Goal: Information Seeking & Learning: Learn about a topic

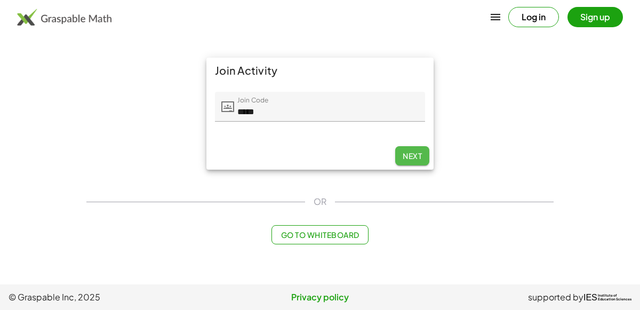
click at [416, 149] on button "Next" at bounding box center [412, 155] width 34 height 19
type input "*****"
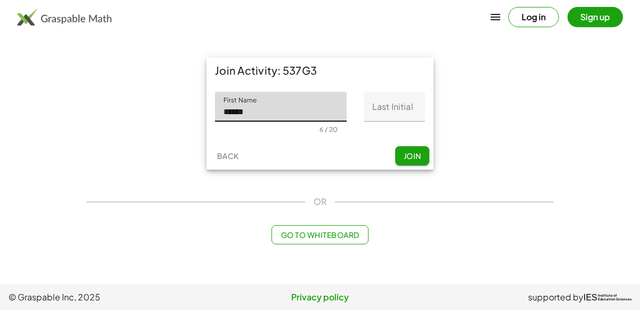
type input "******"
click at [393, 107] on input "Last Initial" at bounding box center [394, 107] width 61 height 30
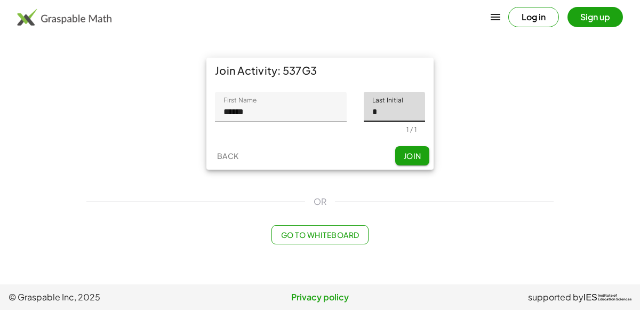
type input "*"
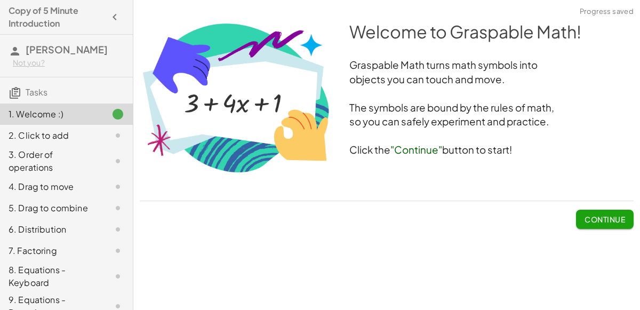
click at [582, 213] on button "Continue" at bounding box center [605, 219] width 58 height 19
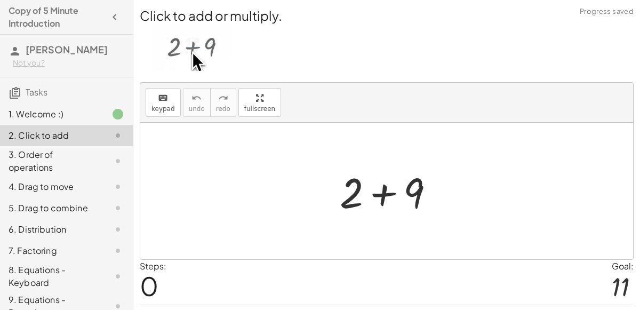
click at [385, 185] on div at bounding box center [391, 191] width 114 height 55
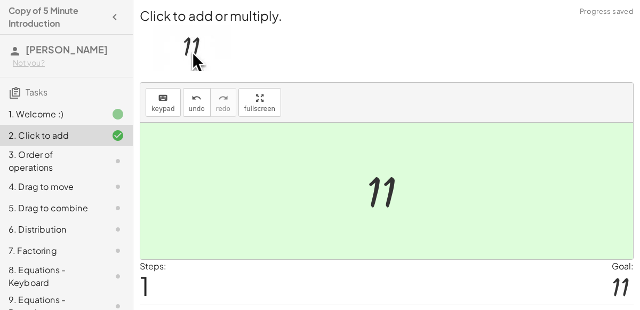
scroll to position [27, 0]
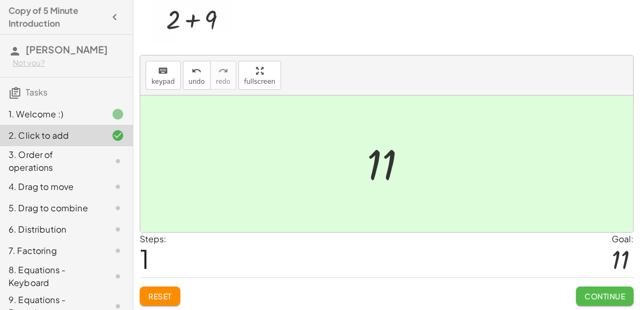
click at [614, 291] on span "Continue" at bounding box center [605, 296] width 41 height 10
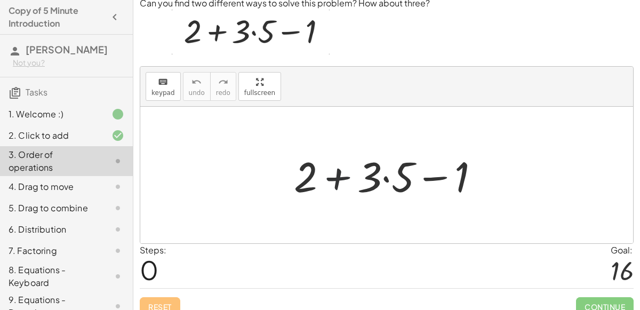
click at [354, 178] on div at bounding box center [391, 175] width 205 height 55
click at [386, 177] on div at bounding box center [391, 175] width 205 height 55
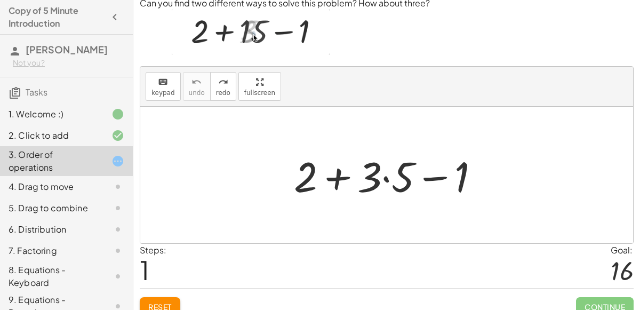
click at [385, 175] on div at bounding box center [391, 175] width 205 height 55
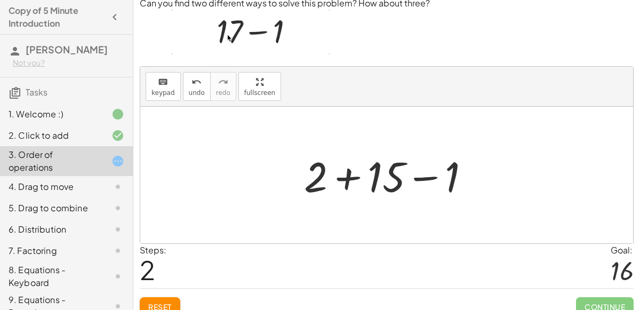
click at [351, 171] on div at bounding box center [391, 175] width 185 height 55
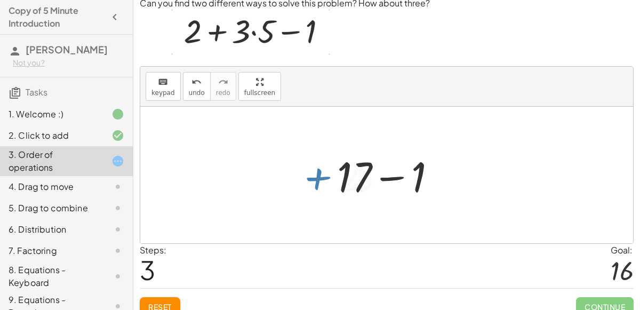
click at [393, 173] on div at bounding box center [391, 175] width 118 height 55
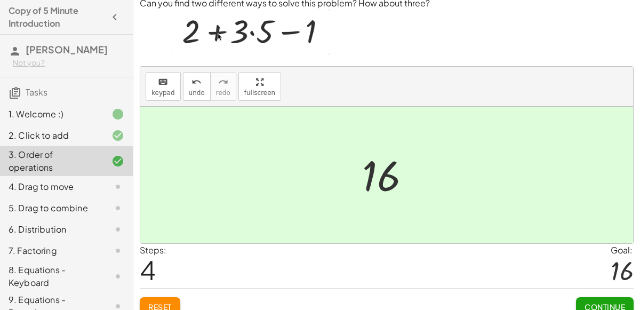
click at [605, 306] on span "Continue" at bounding box center [605, 307] width 41 height 10
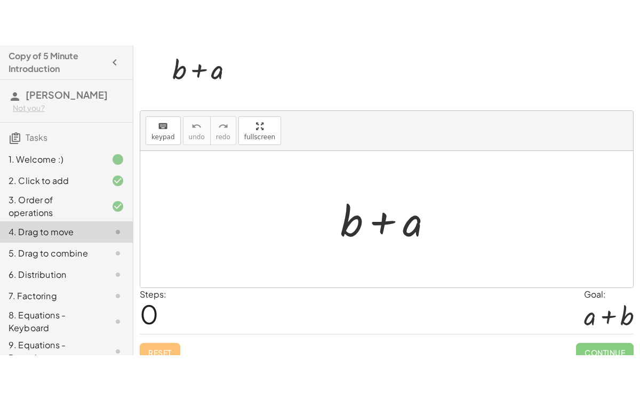
scroll to position [0, 0]
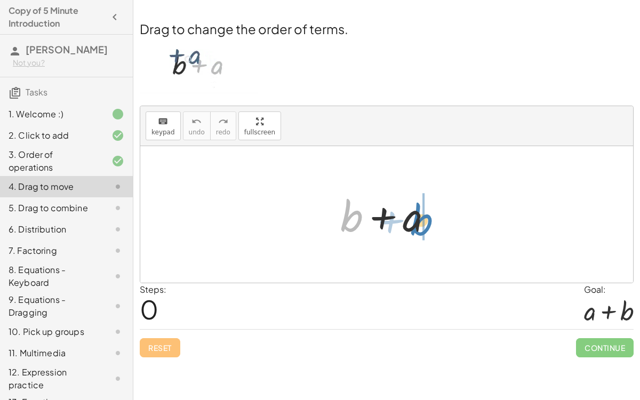
drag, startPoint x: 356, startPoint y: 212, endPoint x: 426, endPoint y: 215, distance: 70.5
click at [426, 215] on div at bounding box center [390, 214] width 111 height 55
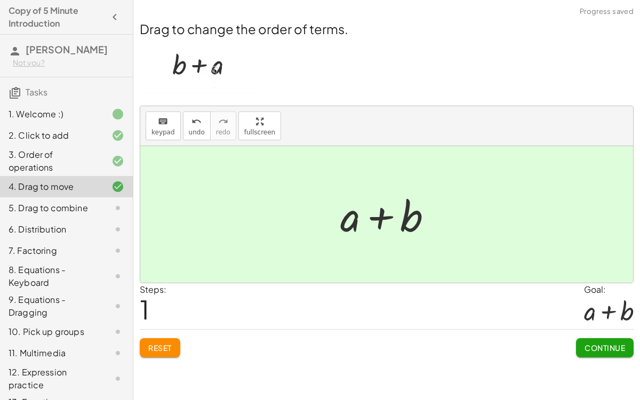
click at [598, 309] on span "Continue" at bounding box center [605, 348] width 41 height 10
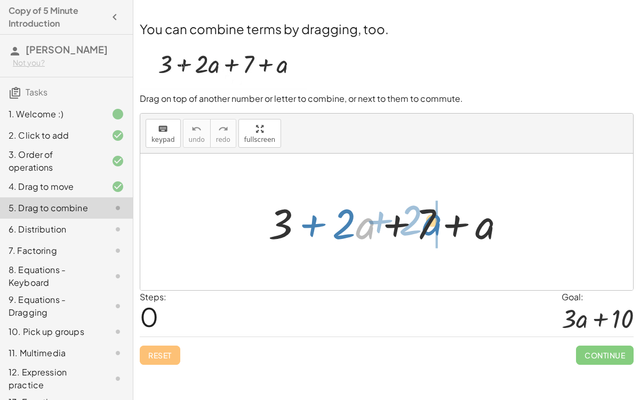
drag, startPoint x: 357, startPoint y: 222, endPoint x: 424, endPoint y: 219, distance: 66.8
click at [424, 219] on div at bounding box center [391, 222] width 257 height 55
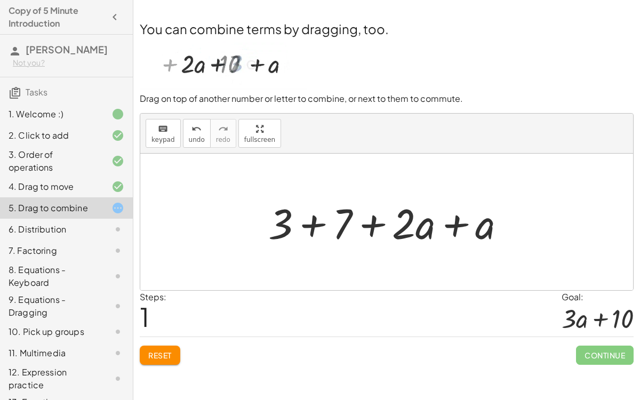
click at [453, 224] on div at bounding box center [391, 222] width 257 height 55
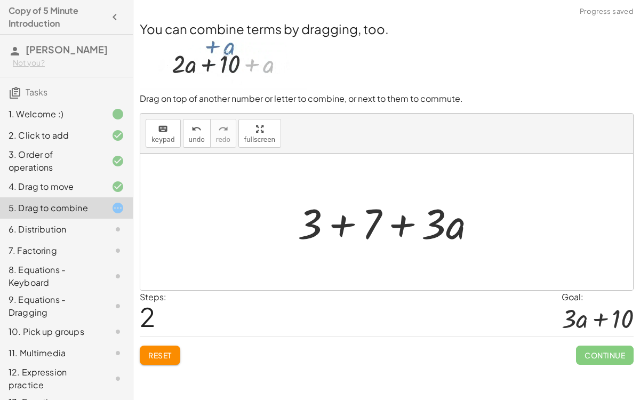
click at [348, 222] on div at bounding box center [390, 222] width 197 height 55
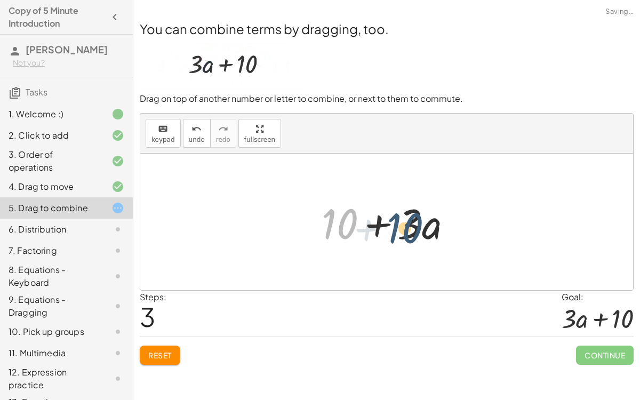
drag, startPoint x: 335, startPoint y: 221, endPoint x: 415, endPoint y: 225, distance: 80.1
click at [415, 225] on div at bounding box center [391, 222] width 150 height 55
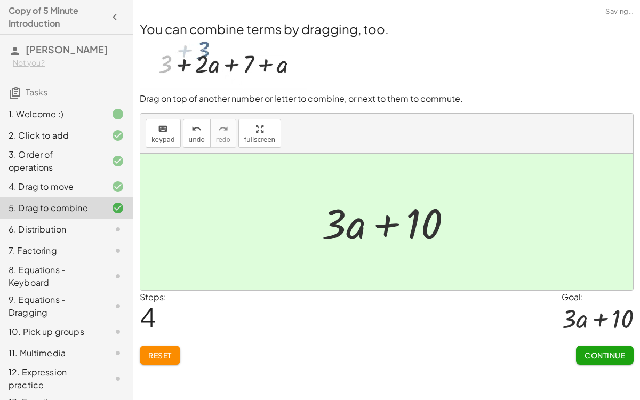
click at [603, 309] on span "Continue" at bounding box center [605, 355] width 41 height 10
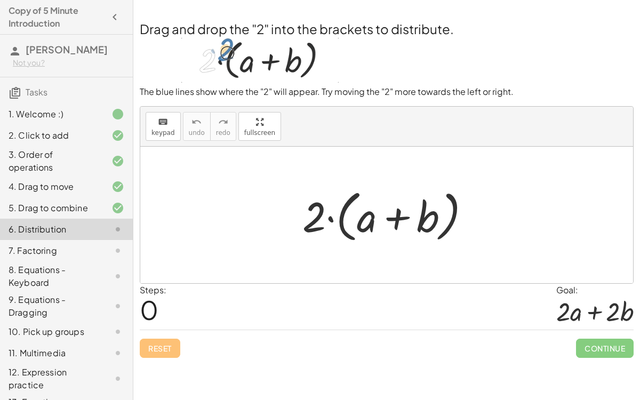
click at [82, 207] on div "5. Drag to combine" at bounding box center [52, 208] width 86 height 13
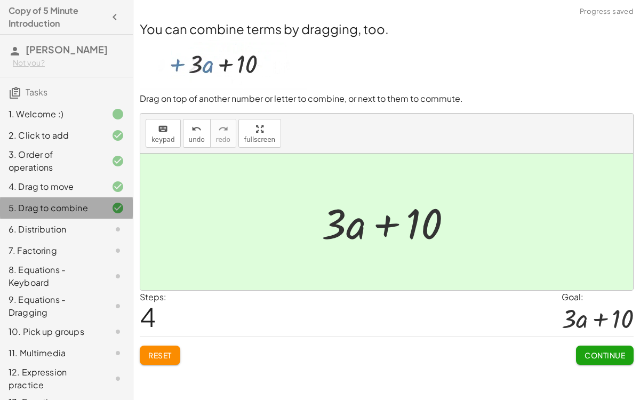
click at [79, 217] on div "5. Drag to combine" at bounding box center [66, 207] width 133 height 21
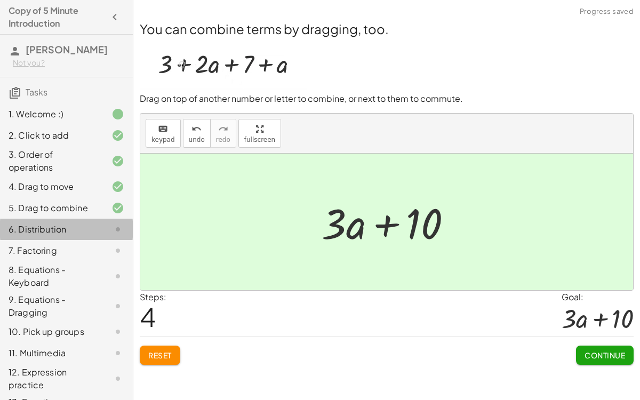
click at [79, 227] on div "6. Distribution" at bounding box center [52, 229] width 86 height 13
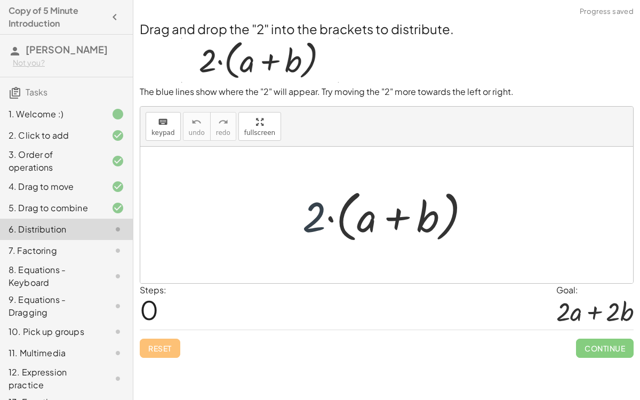
click at [321, 214] on div at bounding box center [390, 215] width 187 height 61
click at [362, 220] on div at bounding box center [390, 215] width 187 height 61
click at [329, 214] on div at bounding box center [390, 215] width 187 height 61
drag, startPoint x: 322, startPoint y: 213, endPoint x: 375, endPoint y: 218, distance: 53.5
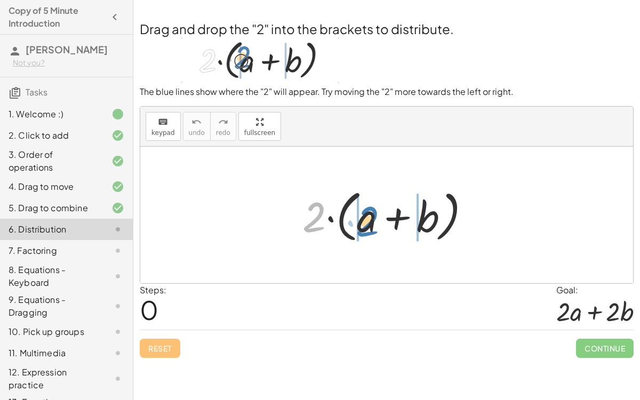
click at [375, 218] on div at bounding box center [390, 215] width 187 height 61
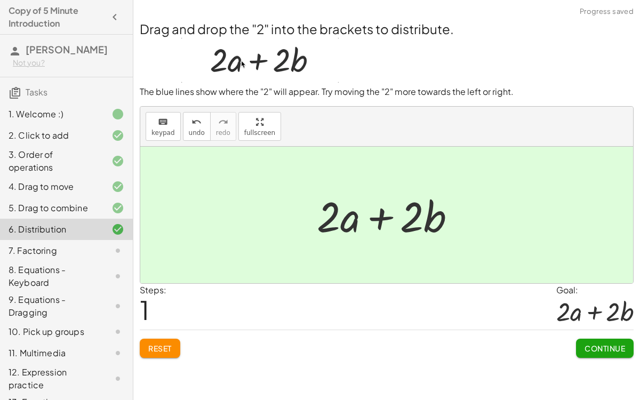
click at [601, 309] on span "Continue" at bounding box center [605, 348] width 41 height 10
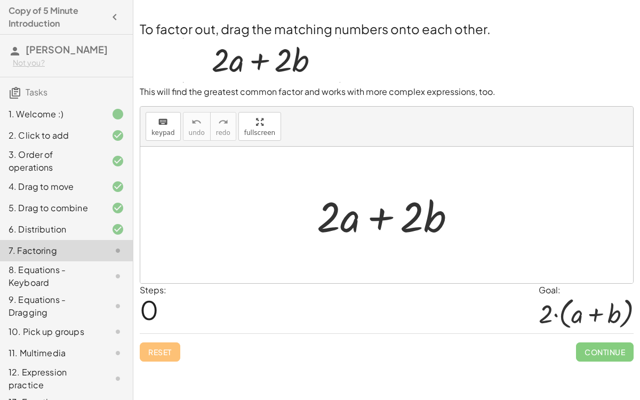
click at [344, 309] on div "Reset Continue" at bounding box center [387, 347] width 494 height 28
drag, startPoint x: 332, startPoint y: 222, endPoint x: 261, endPoint y: 219, distance: 71.5
drag, startPoint x: 406, startPoint y: 214, endPoint x: 312, endPoint y: 206, distance: 94.3
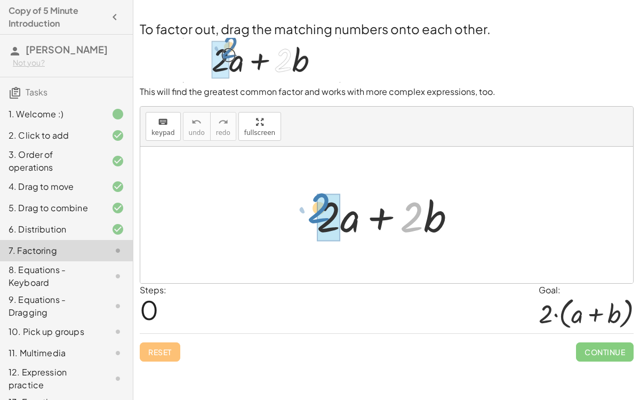
click at [312, 206] on div at bounding box center [390, 215] width 158 height 55
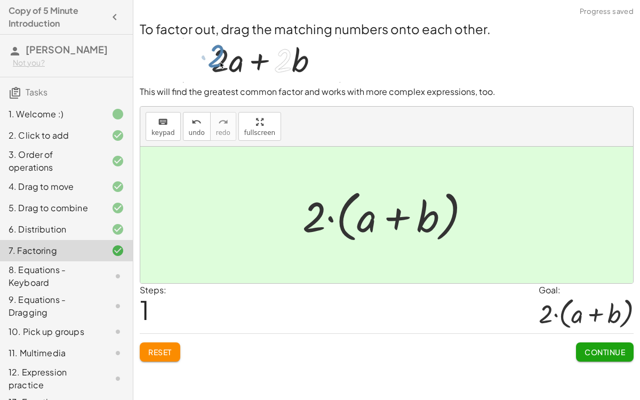
click at [588, 309] on div "Continue" at bounding box center [605, 348] width 58 height 28
click at [589, 309] on button "Continue" at bounding box center [605, 351] width 58 height 19
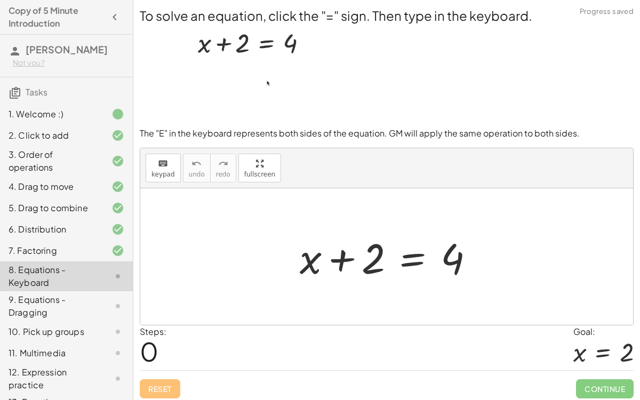
scroll to position [3, 0]
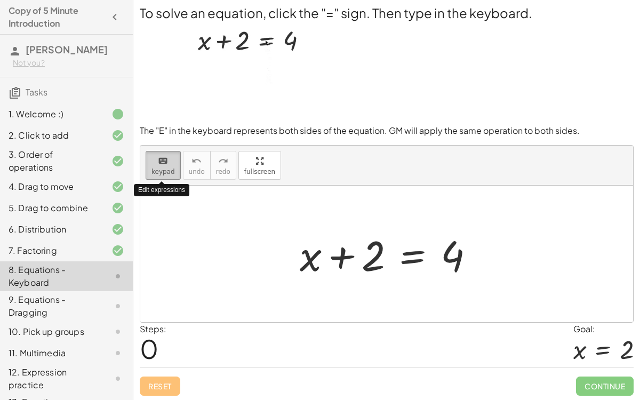
click at [158, 160] on icon "keyboard" at bounding box center [163, 161] width 10 height 13
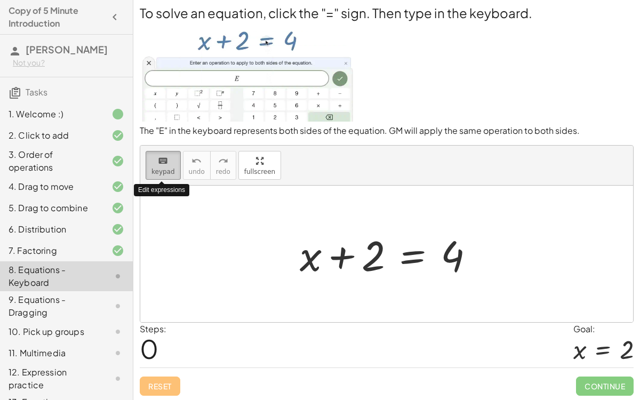
click at [158, 161] on icon "keyboard" at bounding box center [163, 161] width 10 height 13
click at [163, 173] on span "keypad" at bounding box center [162, 171] width 23 height 7
click at [411, 246] on div at bounding box center [391, 254] width 194 height 55
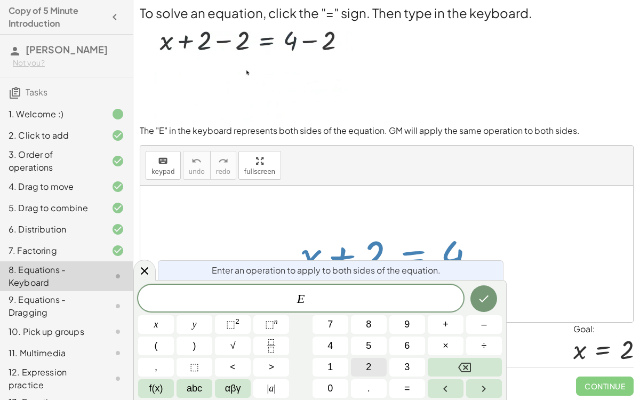
click at [372, 309] on button "2" at bounding box center [369, 367] width 36 height 19
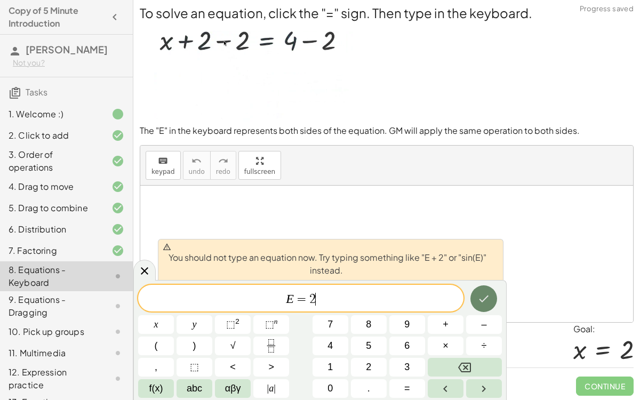
click at [484, 298] on icon "Done" at bounding box center [483, 298] width 13 height 13
click at [394, 300] on span "E = 2 ​" at bounding box center [300, 299] width 325 height 15
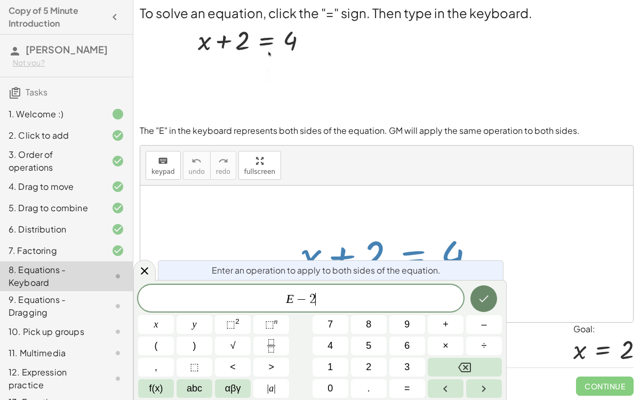
click at [477, 287] on button "Done" at bounding box center [483, 298] width 27 height 27
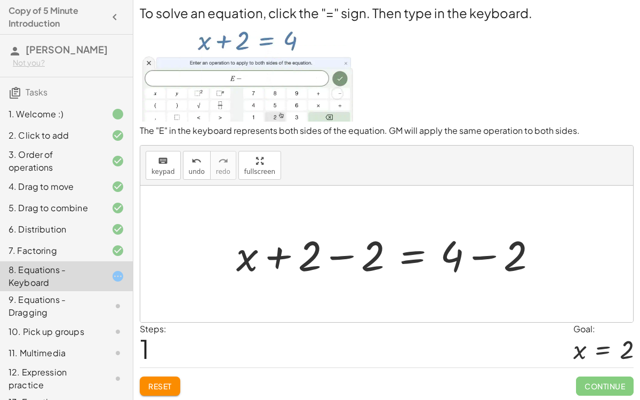
click at [334, 254] on div at bounding box center [391, 254] width 320 height 55
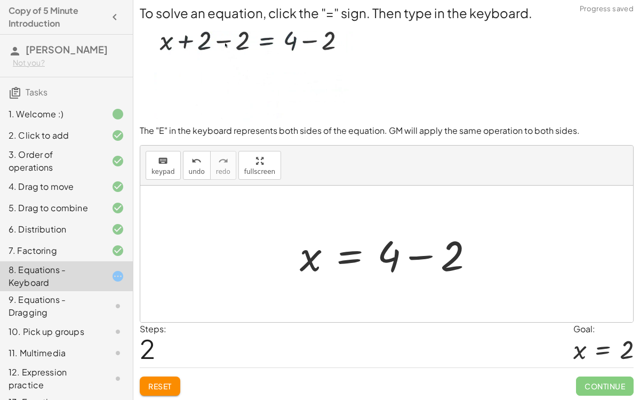
click at [422, 253] on div at bounding box center [391, 254] width 194 height 55
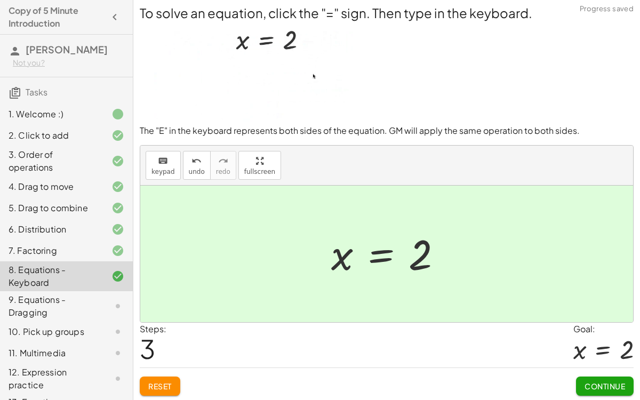
click at [603, 309] on button "Continue" at bounding box center [605, 386] width 58 height 19
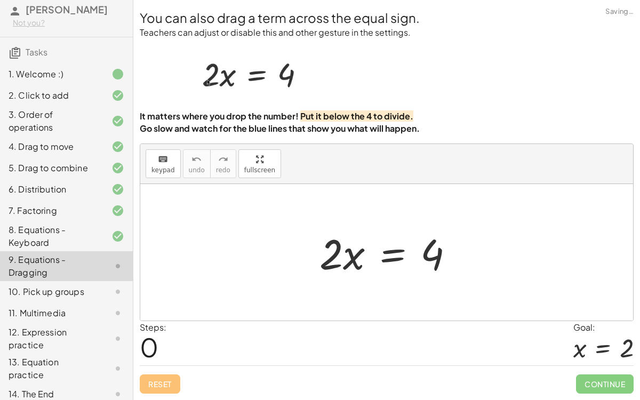
scroll to position [0, 0]
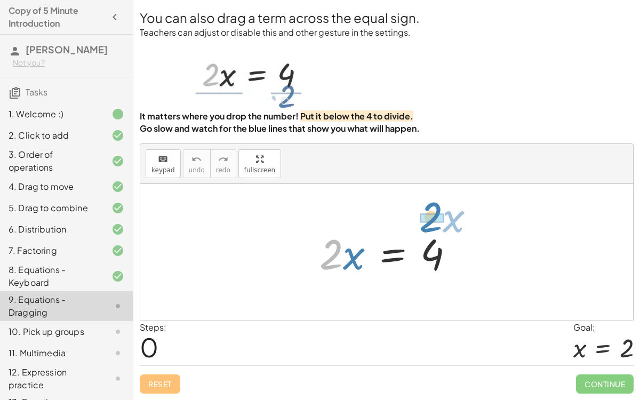
drag, startPoint x: 334, startPoint y: 257, endPoint x: 434, endPoint y: 222, distance: 105.6
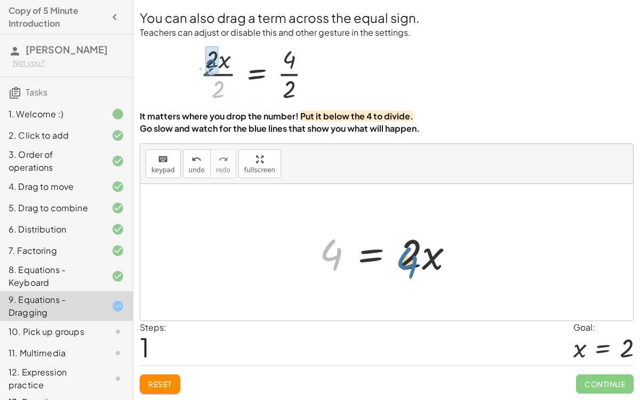
drag, startPoint x: 331, startPoint y: 248, endPoint x: 414, endPoint y: 254, distance: 83.4
click at [414, 254] on div at bounding box center [391, 252] width 154 height 55
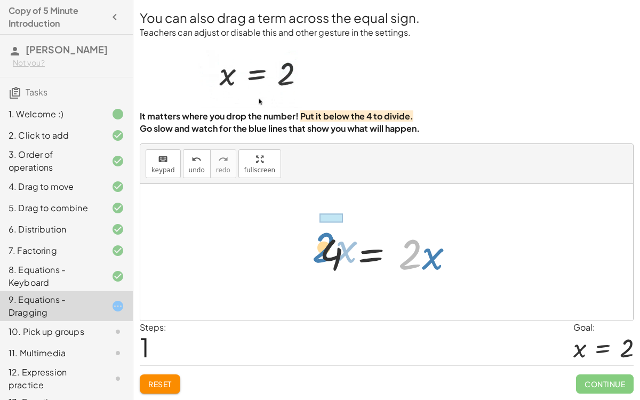
drag, startPoint x: 414, startPoint y: 254, endPoint x: 312, endPoint y: 249, distance: 102.5
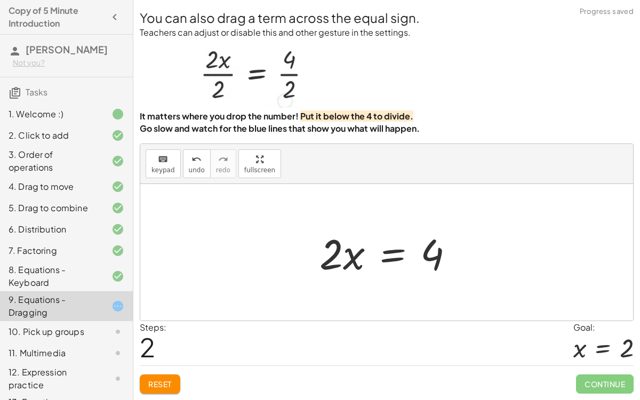
click at [382, 260] on div at bounding box center [391, 252] width 154 height 55
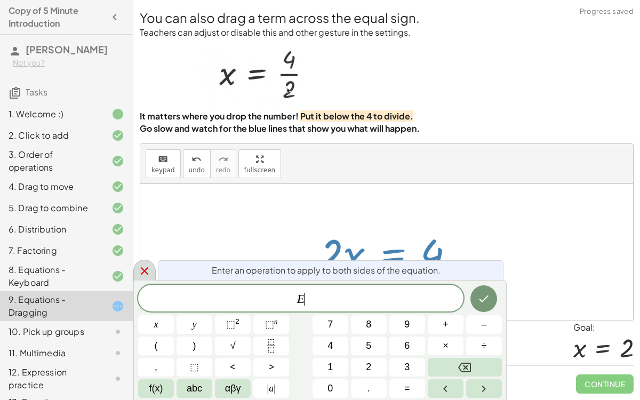
click at [141, 276] on icon at bounding box center [144, 271] width 13 height 13
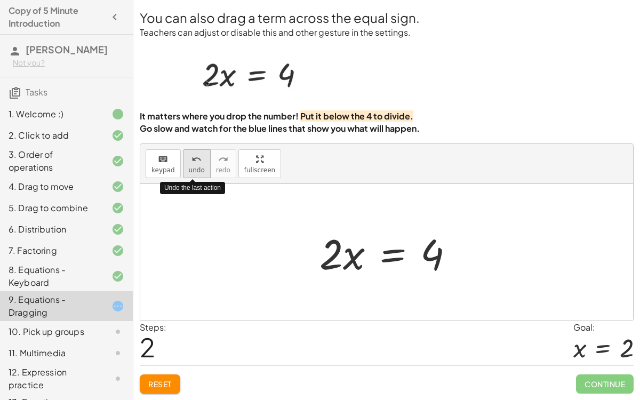
click at [196, 164] on icon "undo" at bounding box center [196, 159] width 10 height 13
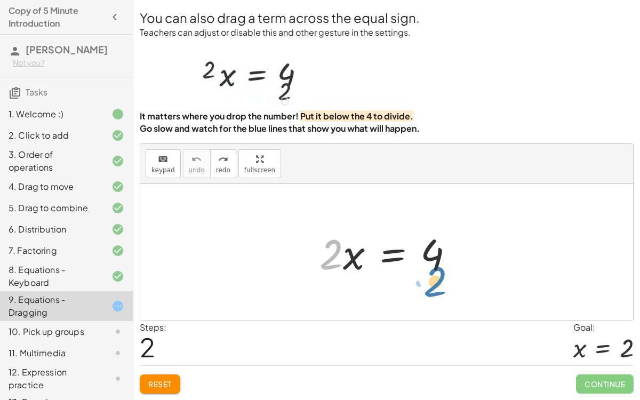
drag, startPoint x: 332, startPoint y: 258, endPoint x: 435, endPoint y: 286, distance: 107.1
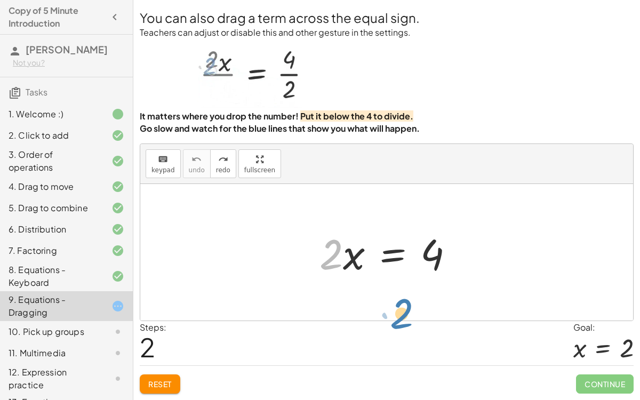
drag, startPoint x: 332, startPoint y: 256, endPoint x: 316, endPoint y: 283, distance: 31.3
click at [316, 283] on div "· 2 · x · 2 · x = 4" at bounding box center [386, 252] width 493 height 137
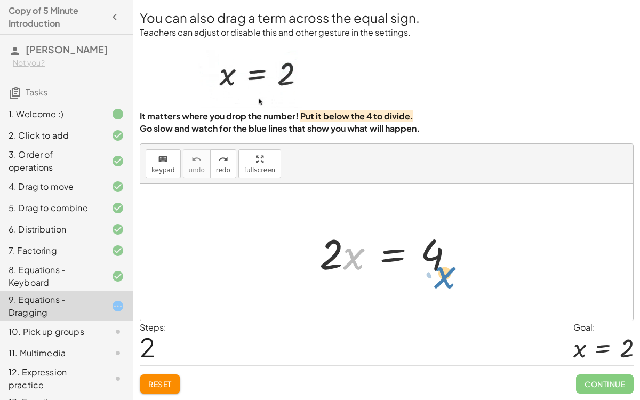
drag, startPoint x: 358, startPoint y: 253, endPoint x: 449, endPoint y: 271, distance: 92.5
click at [449, 271] on div at bounding box center [391, 252] width 154 height 55
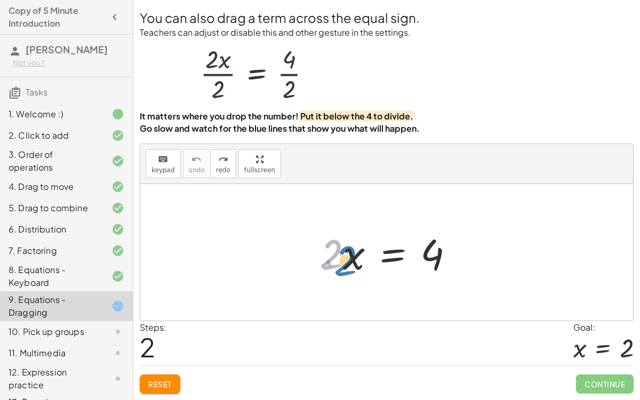
drag, startPoint x: 334, startPoint y: 257, endPoint x: 348, endPoint y: 263, distance: 15.3
click at [348, 263] on div at bounding box center [391, 252] width 154 height 55
click at [348, 264] on div at bounding box center [391, 252] width 154 height 55
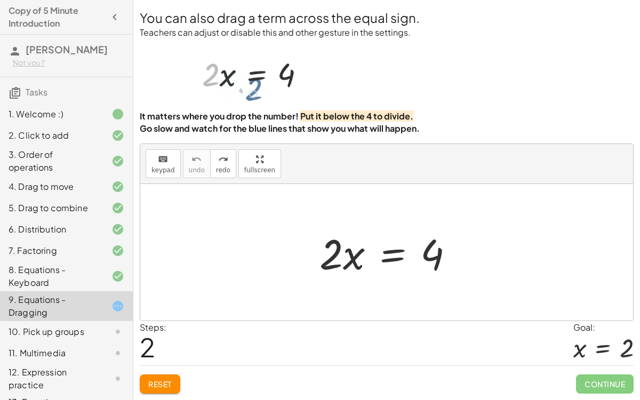
click at [387, 250] on div at bounding box center [391, 252] width 154 height 55
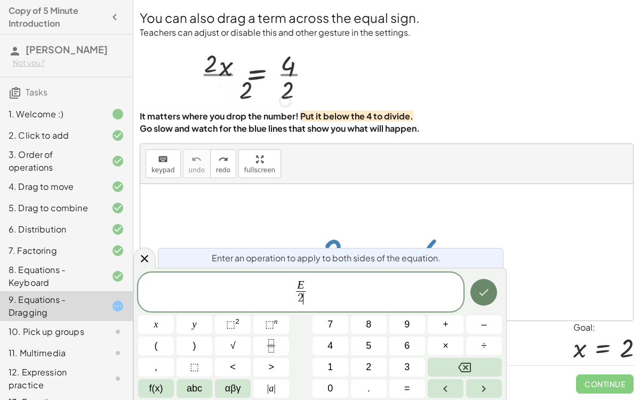
click at [487, 297] on icon "Done" at bounding box center [483, 292] width 13 height 13
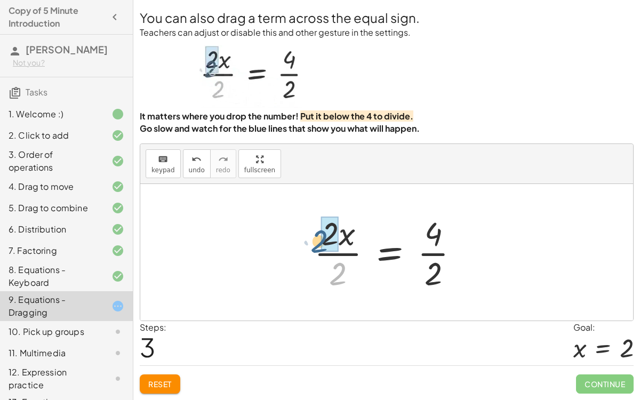
drag, startPoint x: 345, startPoint y: 268, endPoint x: 331, endPoint y: 236, distance: 34.4
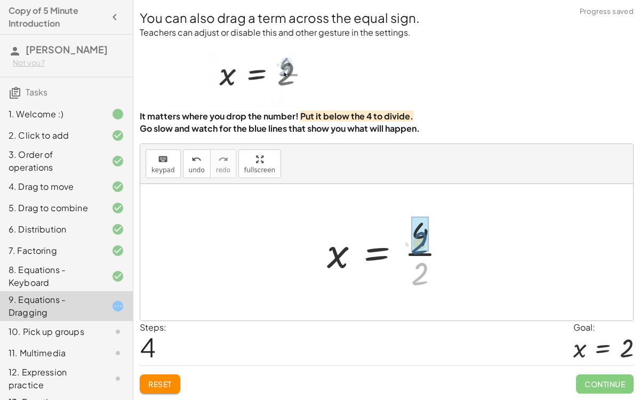
drag, startPoint x: 422, startPoint y: 269, endPoint x: 422, endPoint y: 237, distance: 32.0
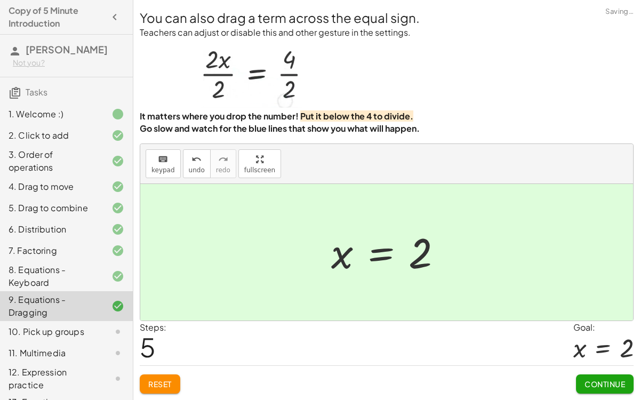
click at [584, 309] on div "Continue" at bounding box center [605, 380] width 58 height 28
click at [586, 309] on button "Continue" at bounding box center [605, 383] width 58 height 19
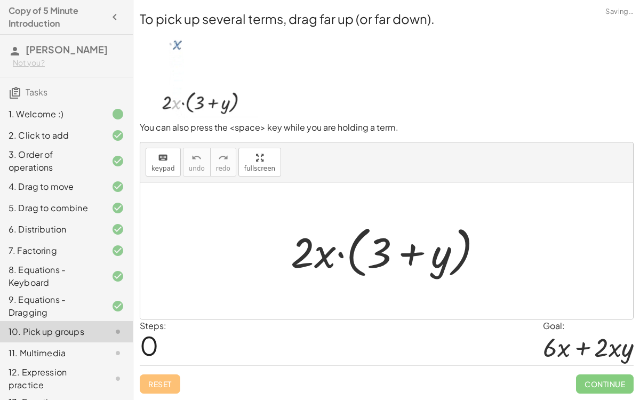
click at [339, 309] on div at bounding box center [386, 250] width 493 height 137
drag, startPoint x: 314, startPoint y: 269, endPoint x: 397, endPoint y: 267, distance: 83.2
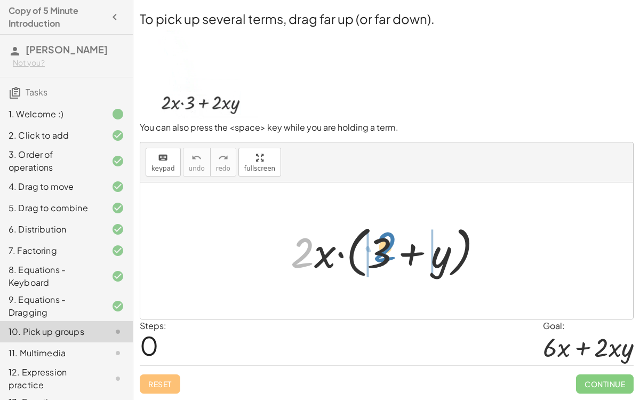
click at [397, 267] on div at bounding box center [390, 250] width 211 height 61
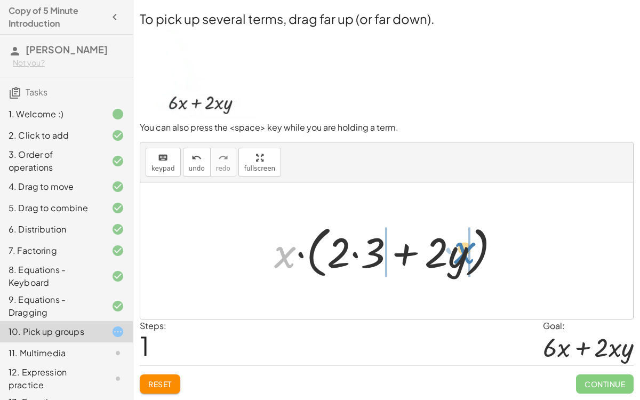
drag, startPoint x: 289, startPoint y: 262, endPoint x: 467, endPoint y: 258, distance: 178.7
click at [467, 258] on div at bounding box center [391, 250] width 245 height 61
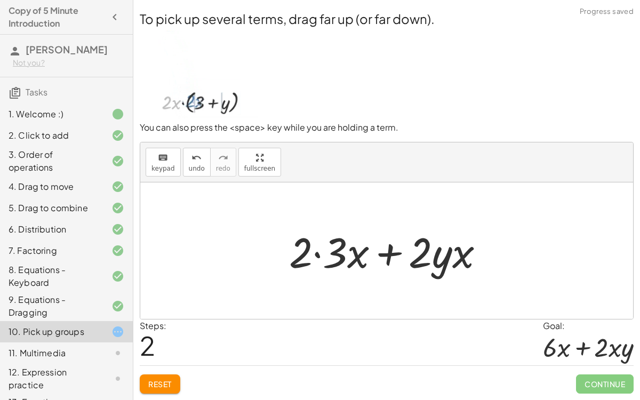
click at [341, 251] on div at bounding box center [391, 250] width 214 height 55
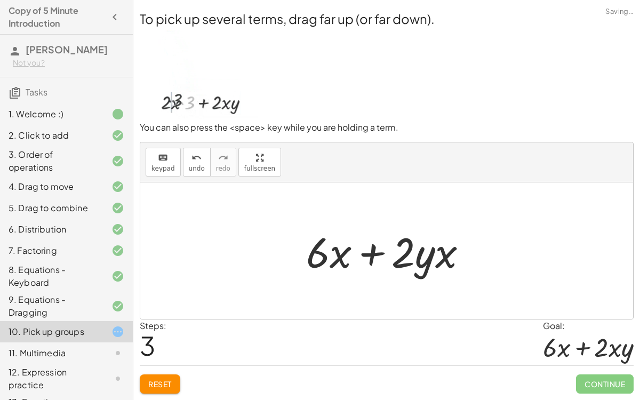
click at [407, 255] on div at bounding box center [391, 250] width 180 height 55
drag, startPoint x: 454, startPoint y: 261, endPoint x: 432, endPoint y: 265, distance: 22.7
click at [432, 265] on div at bounding box center [391, 250] width 180 height 55
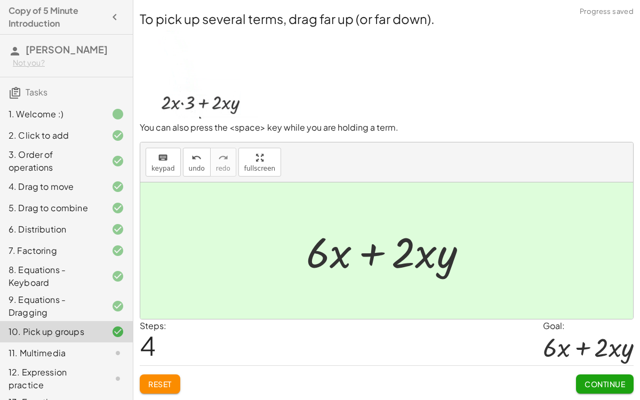
click at [603, 309] on button "Continue" at bounding box center [605, 383] width 58 height 19
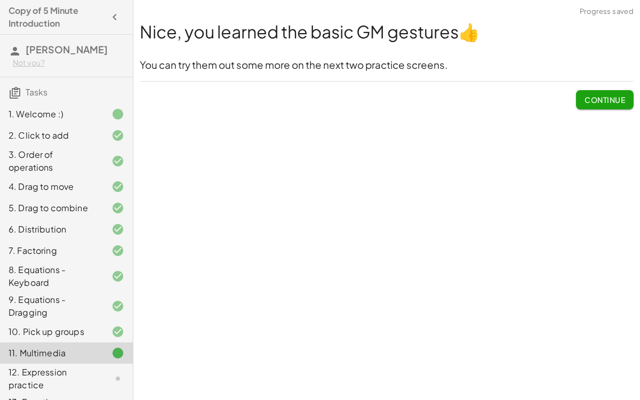
click at [595, 92] on button "Continue" at bounding box center [605, 99] width 58 height 19
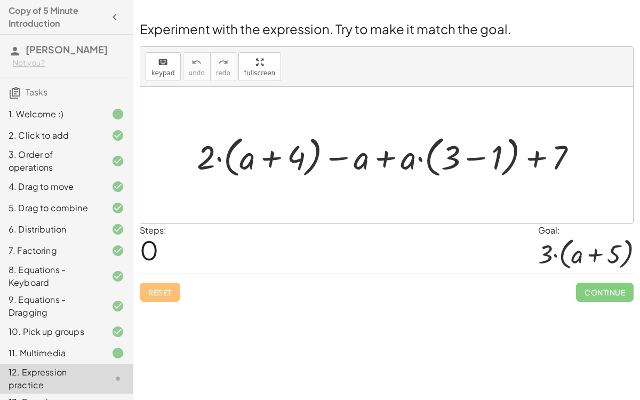
click at [266, 153] on div at bounding box center [390, 156] width 399 height 50
drag, startPoint x: 208, startPoint y: 153, endPoint x: 260, endPoint y: 163, distance: 52.6
click at [260, 163] on div at bounding box center [390, 156] width 399 height 50
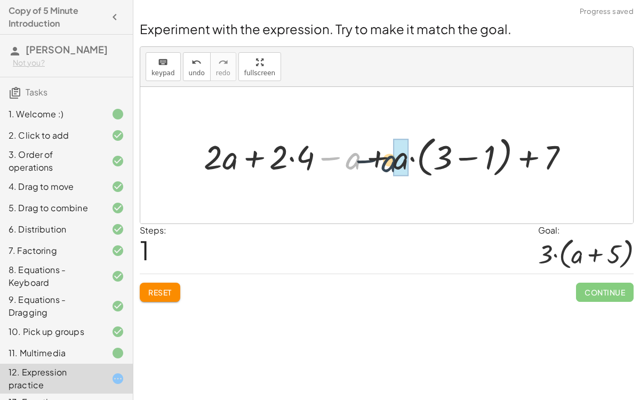
drag, startPoint x: 354, startPoint y: 158, endPoint x: 404, endPoint y: 159, distance: 50.1
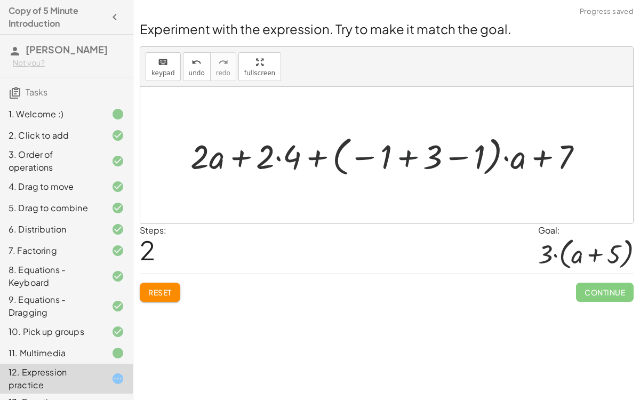
click at [402, 154] on div at bounding box center [391, 154] width 412 height 47
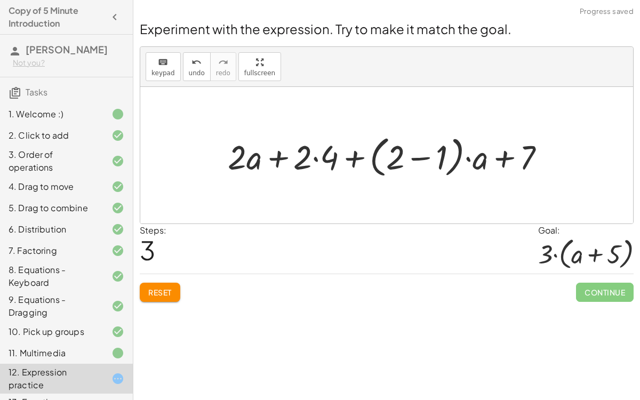
click at [427, 151] on div at bounding box center [390, 156] width 337 height 50
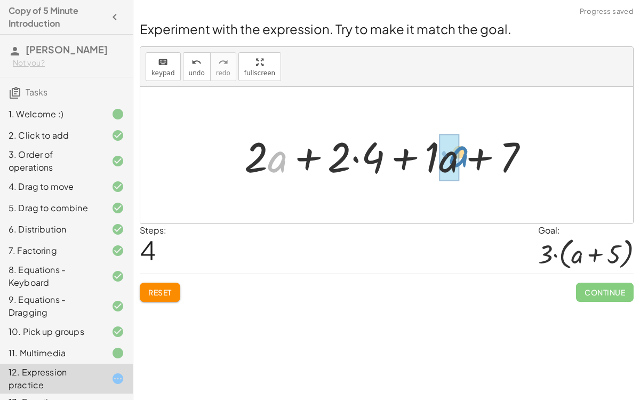
drag, startPoint x: 272, startPoint y: 157, endPoint x: 452, endPoint y: 153, distance: 179.8
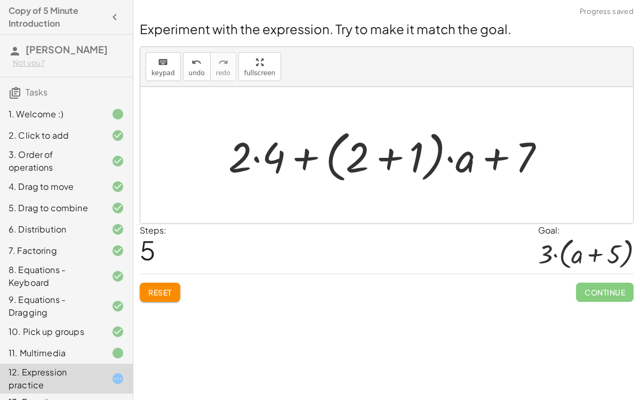
click at [241, 152] on div at bounding box center [391, 155] width 336 height 61
click at [193, 68] on button "undo undo" at bounding box center [197, 66] width 28 height 29
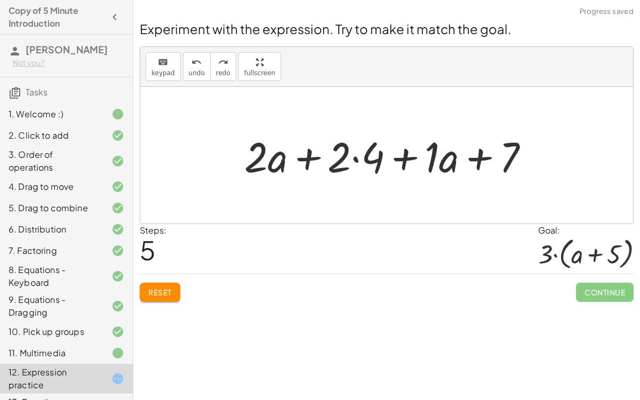
click at [351, 158] on div at bounding box center [391, 155] width 304 height 55
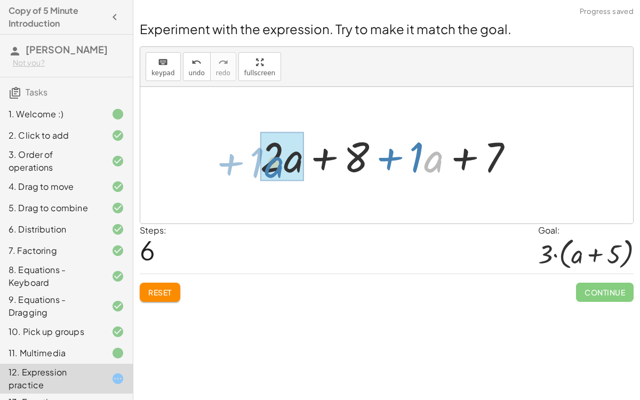
drag, startPoint x: 425, startPoint y: 171, endPoint x: 274, endPoint y: 174, distance: 150.4
click at [274, 174] on div at bounding box center [391, 155] width 273 height 55
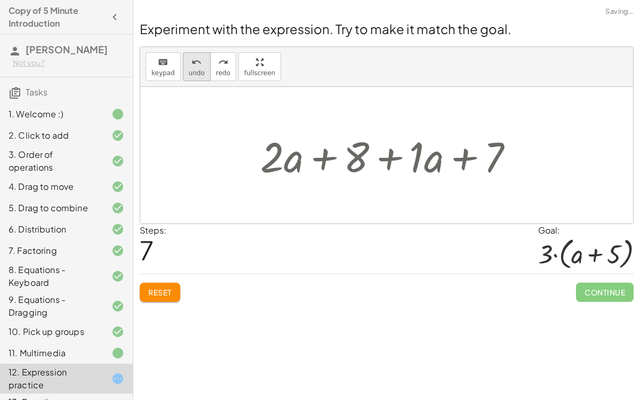
click at [194, 73] on span "undo" at bounding box center [197, 72] width 16 height 7
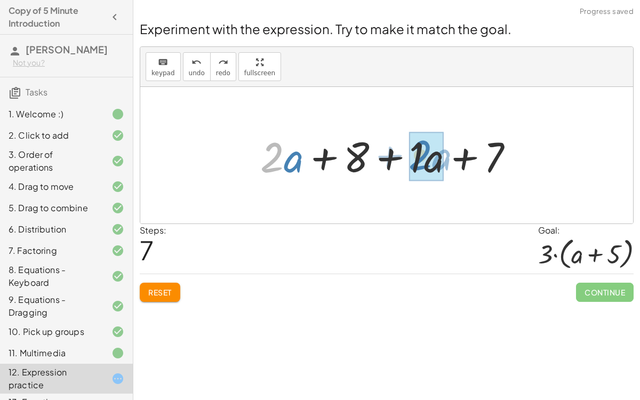
drag, startPoint x: 275, startPoint y: 146, endPoint x: 422, endPoint y: 143, distance: 147.2
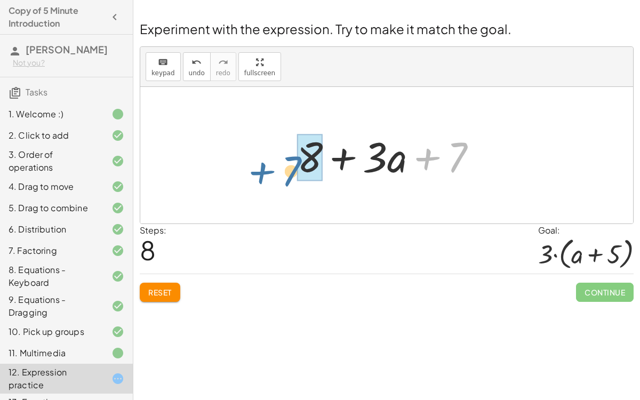
drag, startPoint x: 459, startPoint y: 145, endPoint x: 305, endPoint y: 156, distance: 154.5
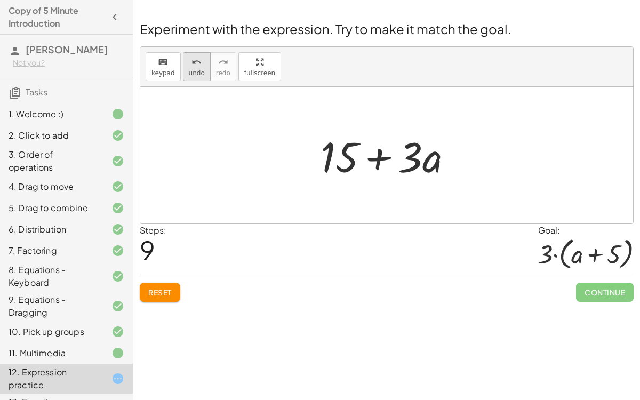
click at [191, 67] on icon "undo" at bounding box center [196, 62] width 10 height 13
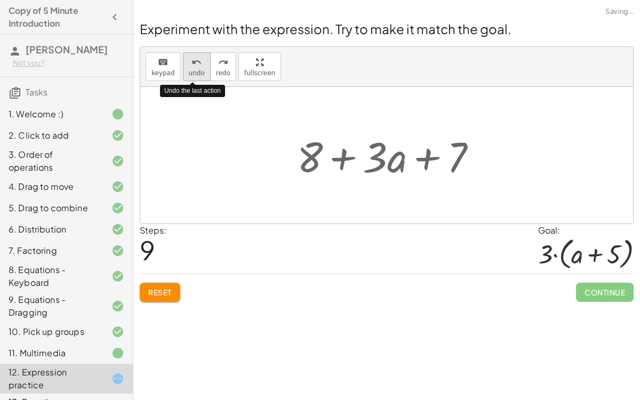
click at [191, 67] on icon "undo" at bounding box center [196, 62] width 10 height 13
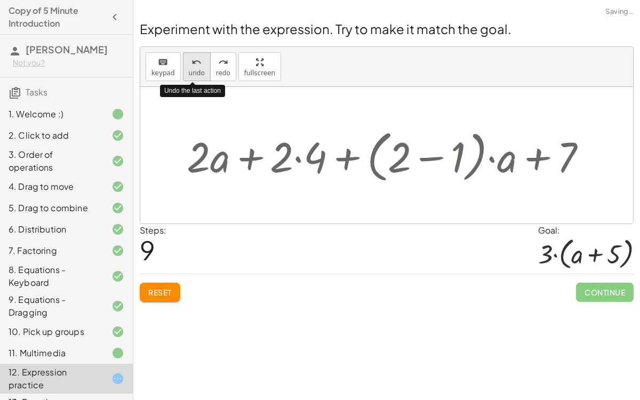
click at [191, 67] on icon "undo" at bounding box center [196, 62] width 10 height 13
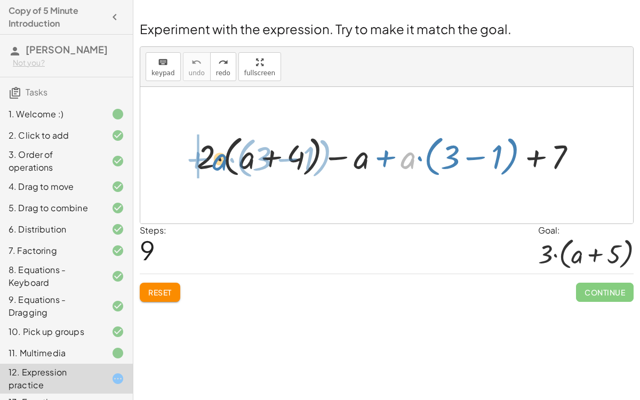
drag, startPoint x: 406, startPoint y: 158, endPoint x: 218, endPoint y: 159, distance: 188.3
click at [218, 159] on div at bounding box center [390, 155] width 399 height 49
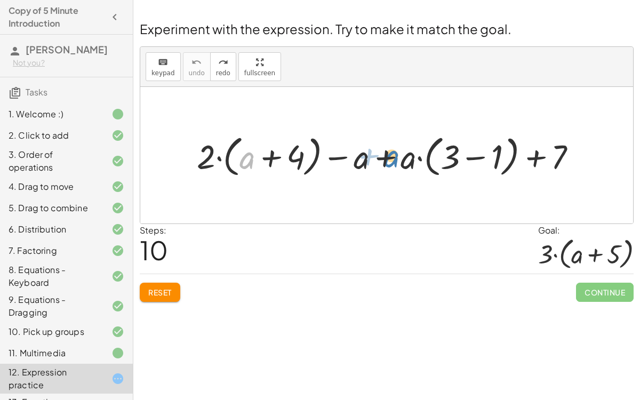
drag, startPoint x: 250, startPoint y: 158, endPoint x: 397, endPoint y: 158, distance: 147.2
click at [397, 158] on div at bounding box center [390, 155] width 399 height 49
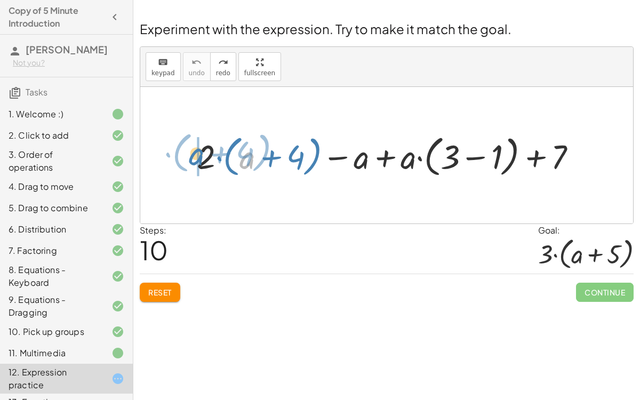
drag, startPoint x: 253, startPoint y: 159, endPoint x: 196, endPoint y: 151, distance: 58.1
click at [196, 151] on div at bounding box center [390, 155] width 399 height 49
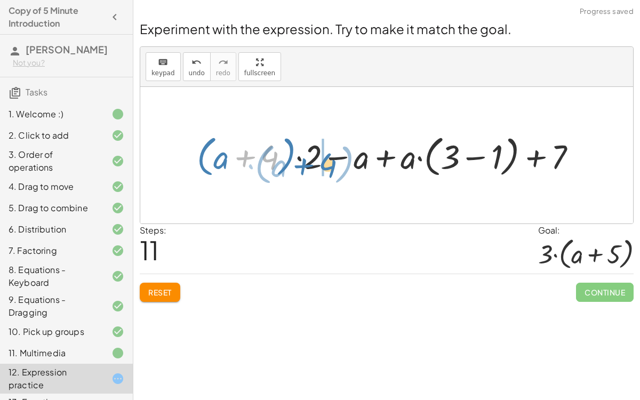
drag, startPoint x: 237, startPoint y: 154, endPoint x: 298, endPoint y: 160, distance: 61.1
click at [298, 160] on div at bounding box center [390, 155] width 399 height 49
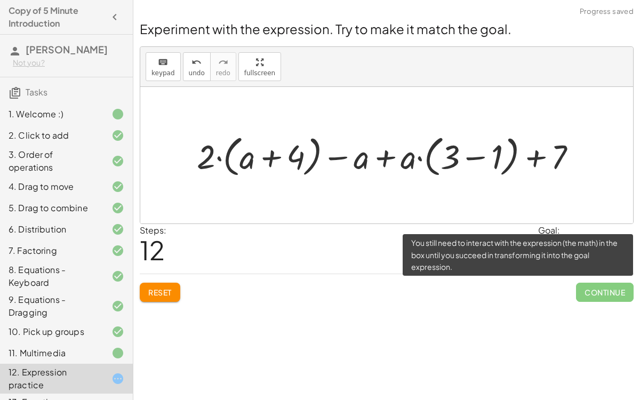
click at [577, 286] on span "Continue" at bounding box center [605, 292] width 58 height 19
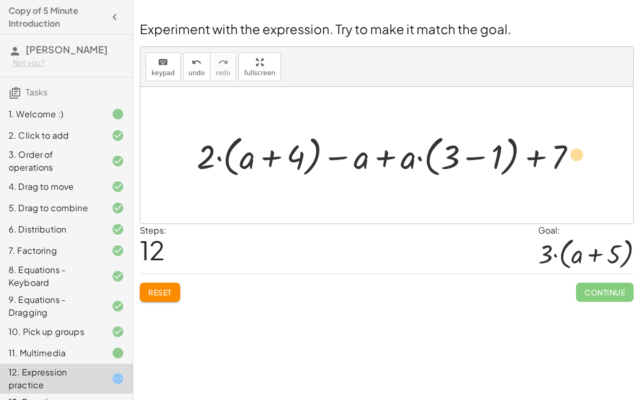
drag, startPoint x: 555, startPoint y: 151, endPoint x: 564, endPoint y: 148, distance: 9.6
click at [564, 148] on div at bounding box center [390, 155] width 399 height 49
drag, startPoint x: 407, startPoint y: 156, endPoint x: 444, endPoint y: 154, distance: 36.9
click at [444, 154] on div at bounding box center [390, 155] width 399 height 49
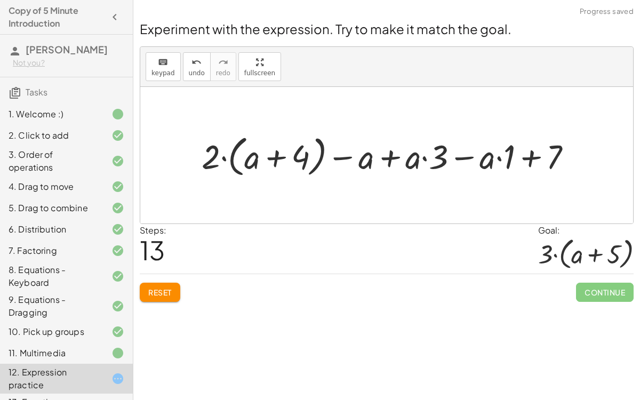
click at [425, 159] on div at bounding box center [390, 155] width 389 height 49
click at [497, 154] on div at bounding box center [390, 155] width 389 height 49
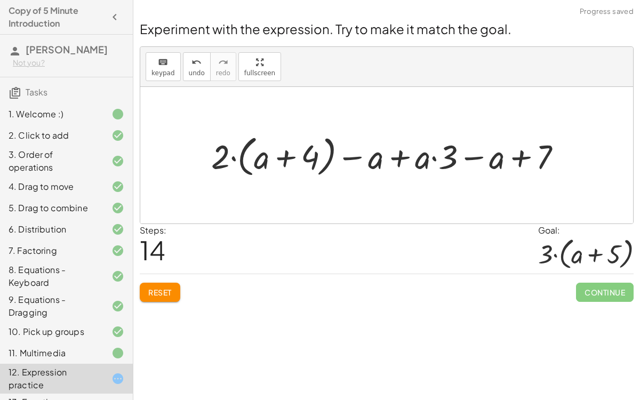
click at [433, 157] on div at bounding box center [391, 155] width 370 height 49
drag, startPoint x: 451, startPoint y: 157, endPoint x: 420, endPoint y: 158, distance: 31.0
click at [420, 158] on div at bounding box center [391, 155] width 370 height 49
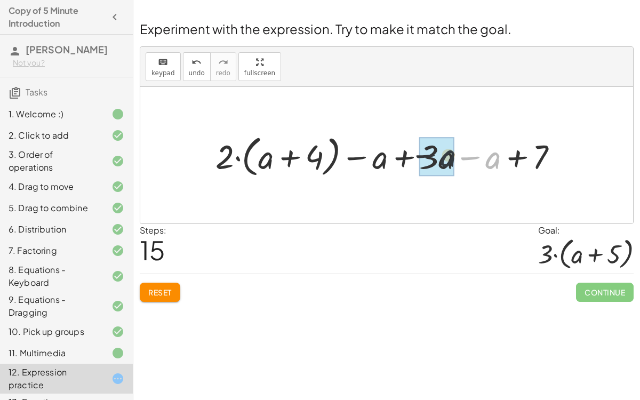
drag, startPoint x: 497, startPoint y: 159, endPoint x: 435, endPoint y: 157, distance: 61.9
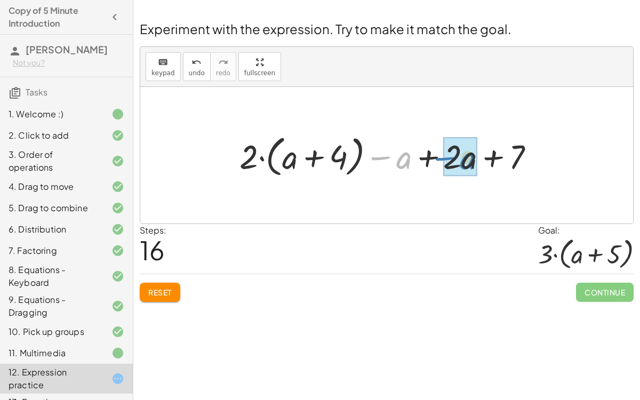
drag, startPoint x: 402, startPoint y: 162, endPoint x: 462, endPoint y: 161, distance: 60.8
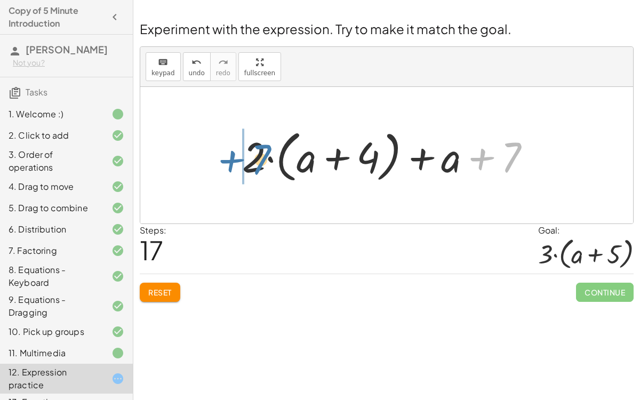
drag, startPoint x: 513, startPoint y: 155, endPoint x: 263, endPoint y: 157, distance: 249.1
click at [263, 157] on div at bounding box center [391, 155] width 308 height 61
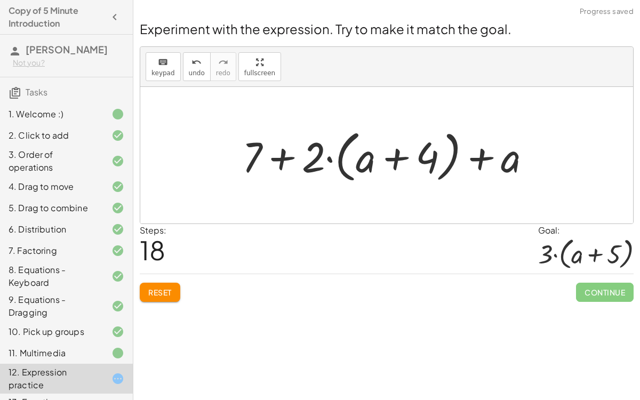
click at [284, 161] on div at bounding box center [391, 155] width 308 height 61
click at [298, 160] on div at bounding box center [391, 155] width 308 height 61
drag, startPoint x: 255, startPoint y: 163, endPoint x: 217, endPoint y: 154, distance: 39.5
click at [191, 66] on icon "undo" at bounding box center [196, 62] width 10 height 13
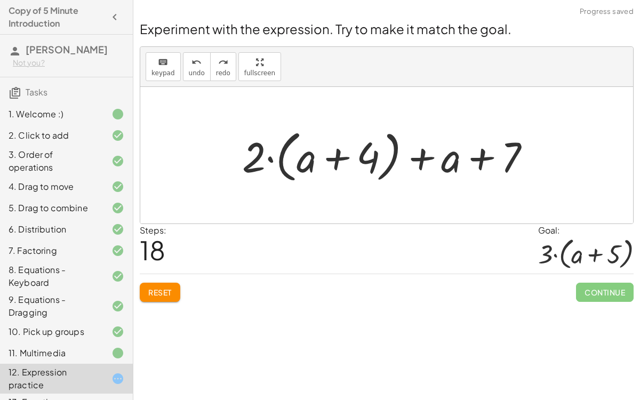
click at [262, 157] on div at bounding box center [391, 155] width 308 height 61
drag, startPoint x: 236, startPoint y: 155, endPoint x: 295, endPoint y: 163, distance: 59.7
click at [295, 163] on div "+ · 2 · ( + a + 4 ) − a + · a · ( + 3 − 1 ) + 7 + · ( + a + 4 ) · 2 − a + · a ·…" at bounding box center [386, 155] width 321 height 67
drag, startPoint x: 254, startPoint y: 154, endPoint x: 321, endPoint y: 166, distance: 68.2
click at [321, 166] on div at bounding box center [391, 155] width 308 height 61
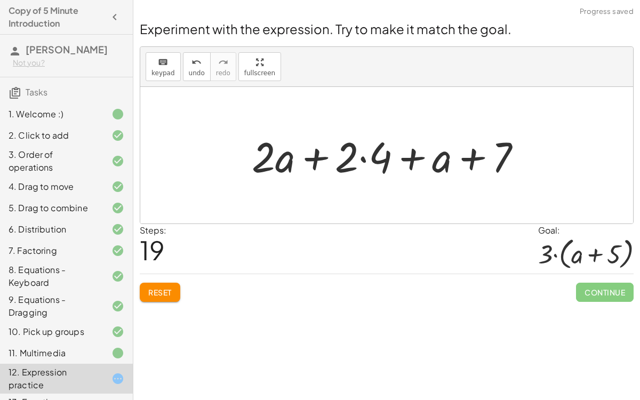
click at [370, 161] on div at bounding box center [390, 155] width 289 height 55
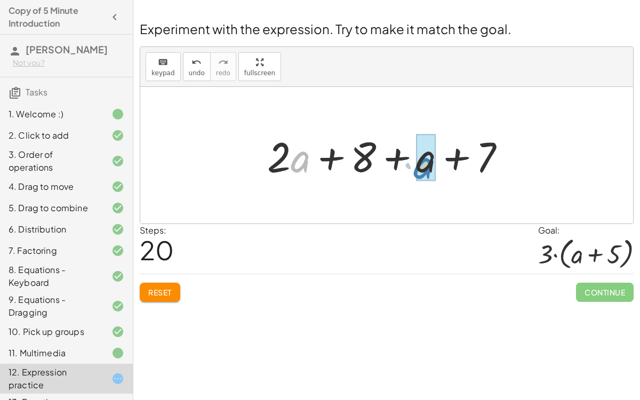
drag, startPoint x: 301, startPoint y: 165, endPoint x: 417, endPoint y: 170, distance: 116.4
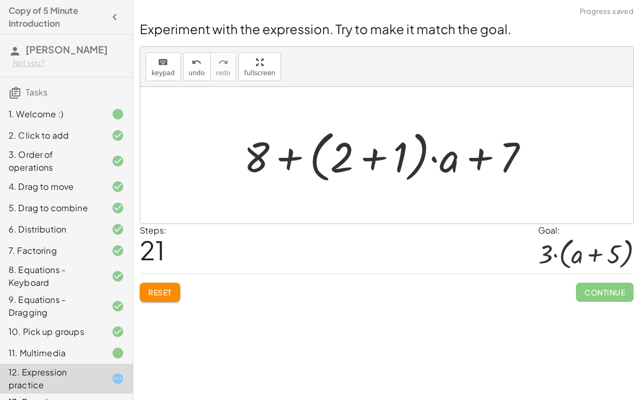
click at [345, 156] on div at bounding box center [390, 155] width 305 height 61
click at [370, 158] on div at bounding box center [390, 155] width 305 height 61
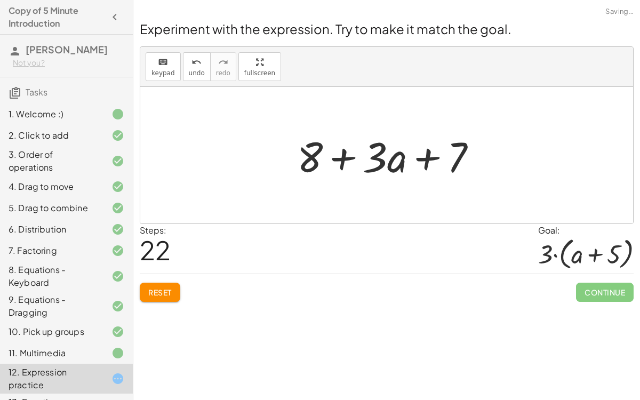
click at [346, 164] on div at bounding box center [391, 155] width 199 height 55
click at [190, 68] on button "undo undo" at bounding box center [197, 66] width 28 height 29
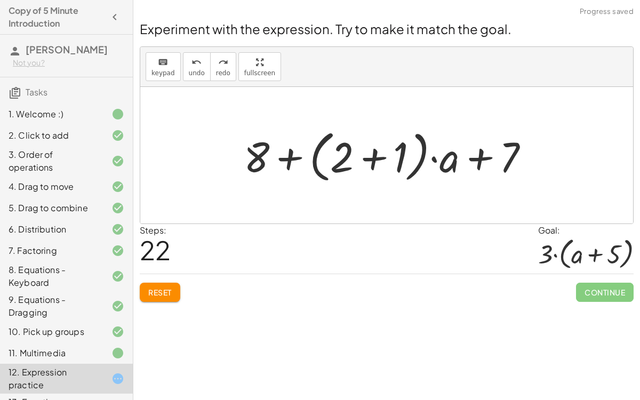
click at [375, 164] on div at bounding box center [390, 155] width 305 height 61
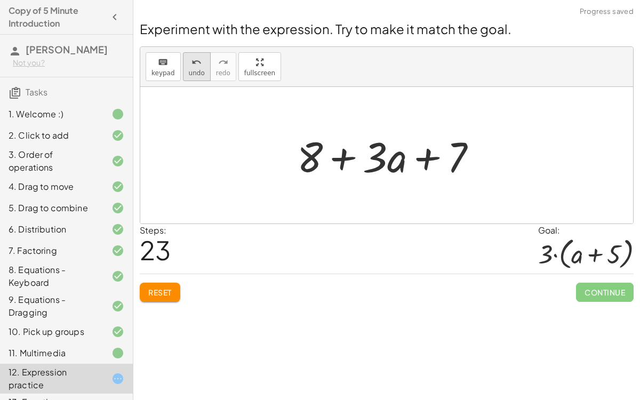
click at [191, 73] on span "undo" at bounding box center [197, 72] width 16 height 7
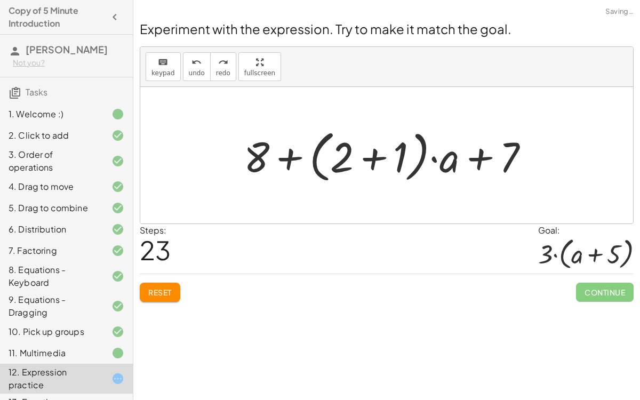
click at [442, 159] on div at bounding box center [390, 155] width 305 height 61
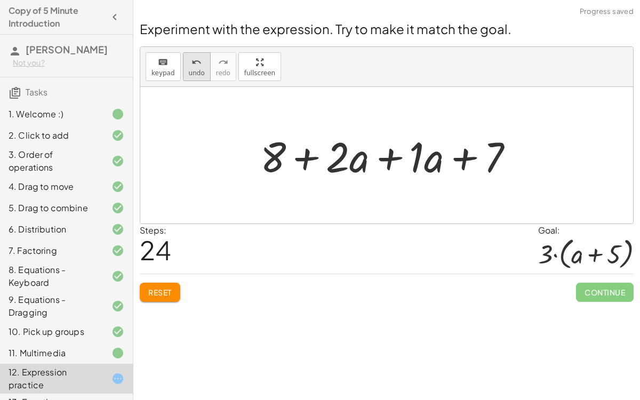
click at [199, 65] on button "undo undo" at bounding box center [197, 66] width 28 height 29
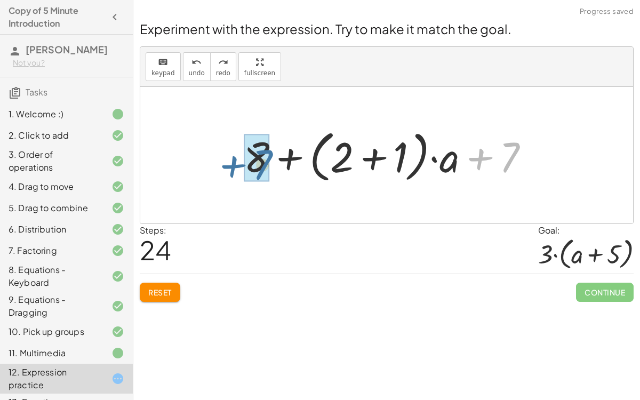
drag, startPoint x: 511, startPoint y: 152, endPoint x: 267, endPoint y: 157, distance: 244.3
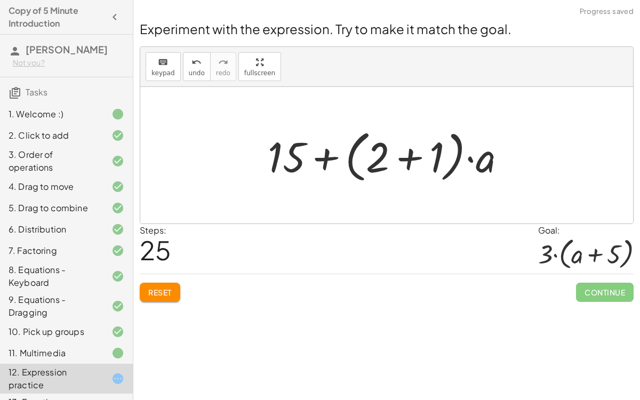
click at [412, 156] on div at bounding box center [390, 155] width 257 height 61
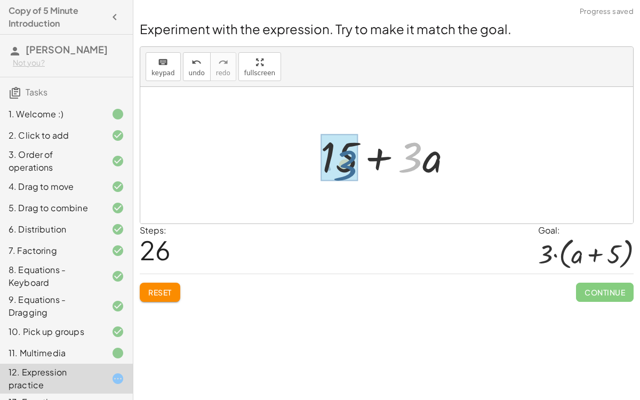
drag, startPoint x: 409, startPoint y: 158, endPoint x: 343, endPoint y: 164, distance: 66.4
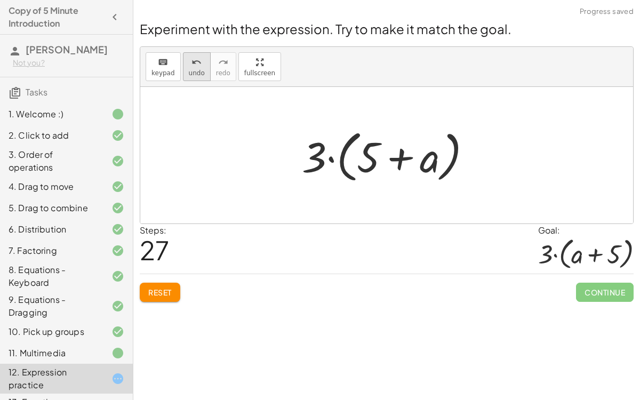
click at [197, 73] on span "undo" at bounding box center [197, 72] width 16 height 7
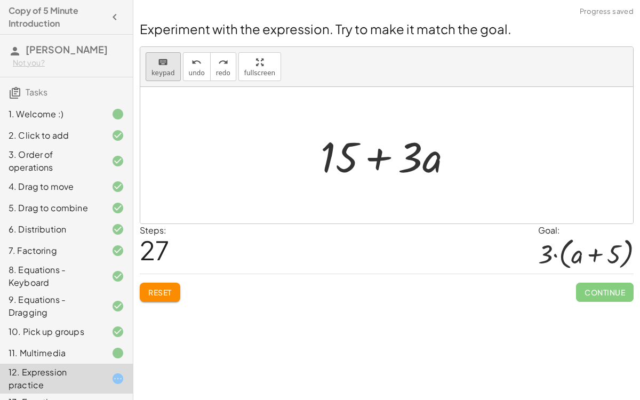
click at [162, 69] on span "keypad" at bounding box center [162, 72] width 23 height 7
click at [153, 73] on span "keypad" at bounding box center [162, 72] width 23 height 7
click at [374, 164] on div at bounding box center [390, 155] width 151 height 55
click at [341, 155] on div at bounding box center [390, 155] width 151 height 55
click at [622, 278] on div "Continue" at bounding box center [605, 288] width 58 height 28
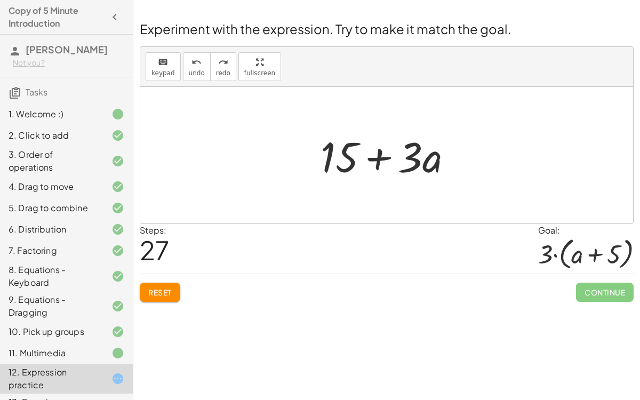
click at [612, 269] on div at bounding box center [585, 254] width 95 height 34
click at [610, 250] on div at bounding box center [585, 254] width 95 height 34
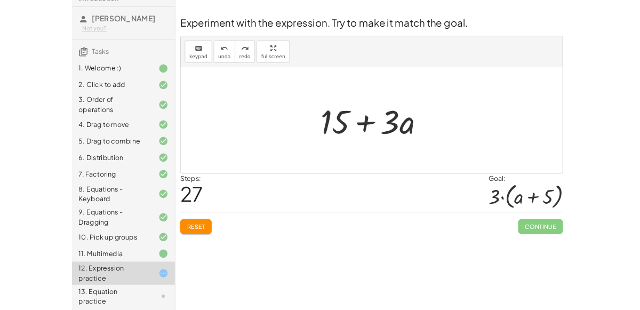
scroll to position [40, 0]
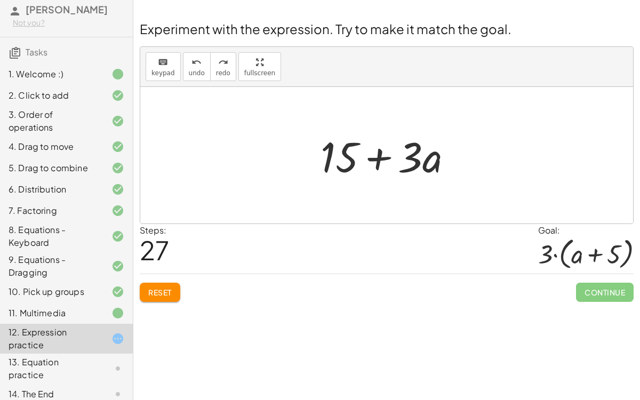
click at [65, 309] on div "13. Equation practice" at bounding box center [52, 369] width 86 height 26
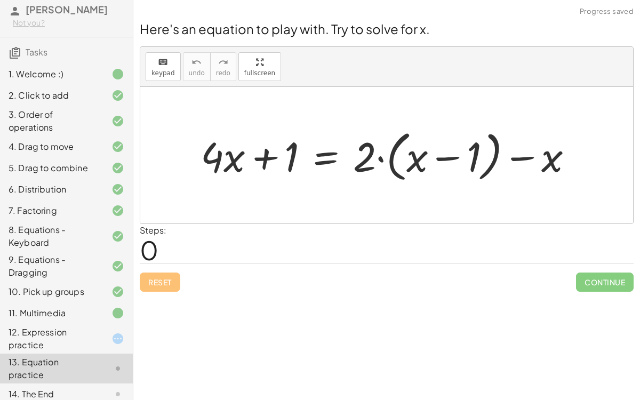
click at [83, 309] on div "12. Expression practice" at bounding box center [52, 339] width 86 height 26
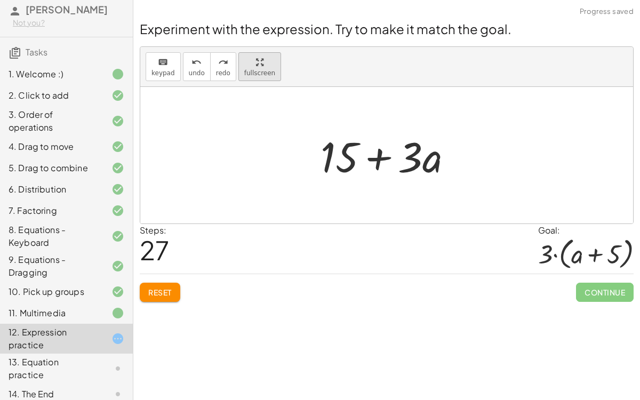
click at [264, 61] on div "keyboard keypad undo undo redo redo fullscreen + · 2 · ( + a + 4 ) − a + · a · …" at bounding box center [386, 135] width 493 height 177
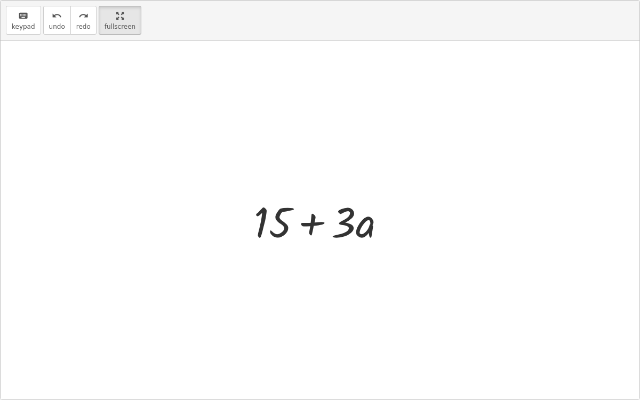
click at [373, 222] on div at bounding box center [324, 220] width 151 height 55
click at [341, 230] on div at bounding box center [324, 220] width 151 height 55
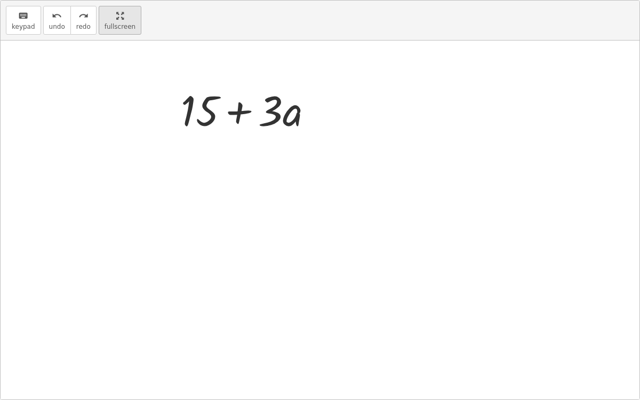
click at [121, 27] on main "Copy of 5 Minute Introduction [PERSON_NAME] Not you? Tasks 1. Welcome :) 2. Cli…" at bounding box center [320, 200] width 640 height 400
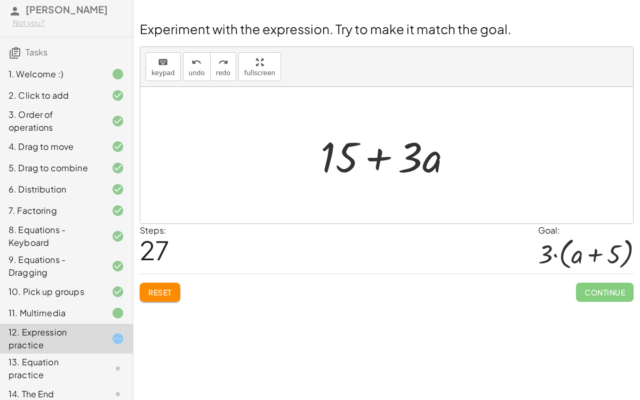
click at [121, 26] on div "Not you?" at bounding box center [68, 23] width 111 height 11
click at [311, 170] on div "+ · 2 · ( + a + 4 ) − a + · a · ( + 3 − 1 ) + 7 + · ( + a + 4 ) · 2 − a + · a ·…" at bounding box center [387, 155] width 165 height 60
click at [196, 59] on icon "undo" at bounding box center [196, 62] width 10 height 13
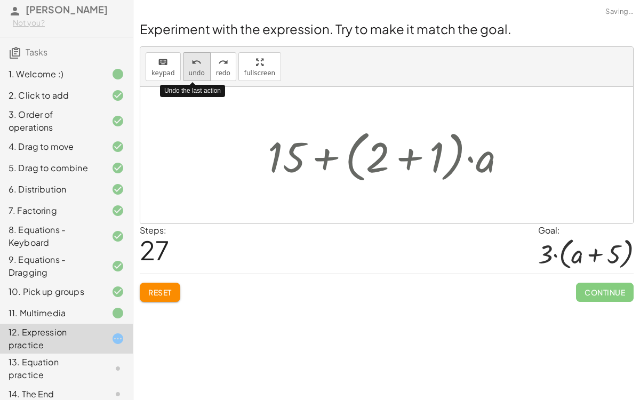
click at [196, 59] on icon "undo" at bounding box center [196, 62] width 10 height 13
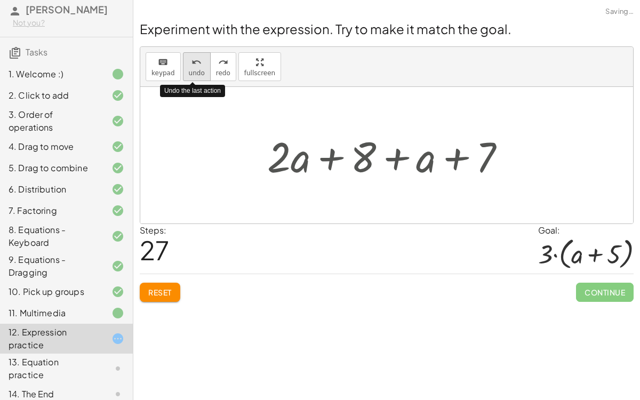
click at [196, 59] on icon "undo" at bounding box center [196, 62] width 10 height 13
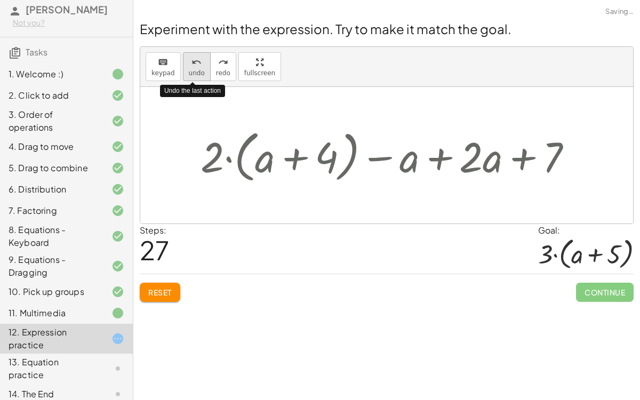
click at [196, 59] on icon "undo" at bounding box center [196, 62] width 10 height 13
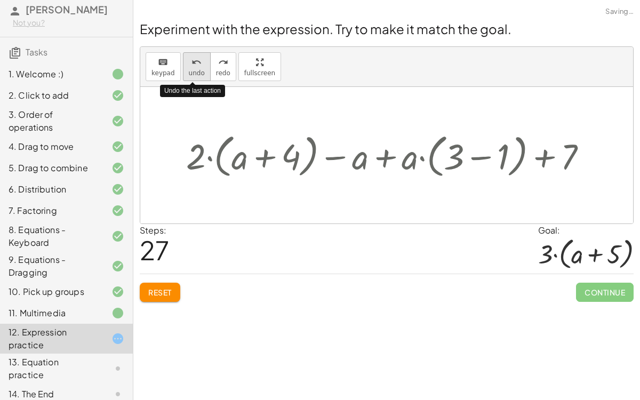
click at [196, 59] on icon "undo" at bounding box center [196, 62] width 10 height 13
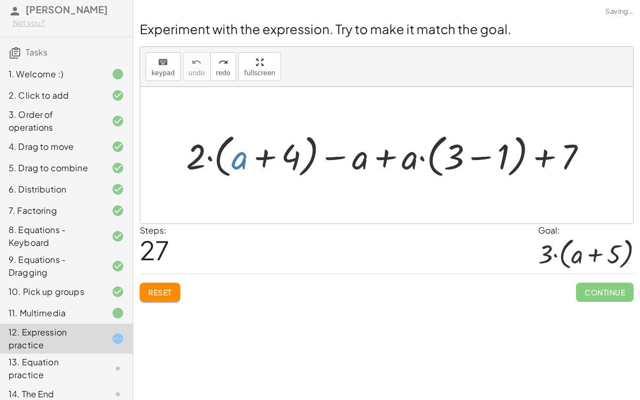
click at [275, 215] on div at bounding box center [386, 155] width 493 height 137
click at [243, 168] on div at bounding box center [391, 155] width 420 height 52
click at [244, 156] on div at bounding box center [391, 155] width 420 height 52
click at [390, 159] on div at bounding box center [391, 155] width 420 height 52
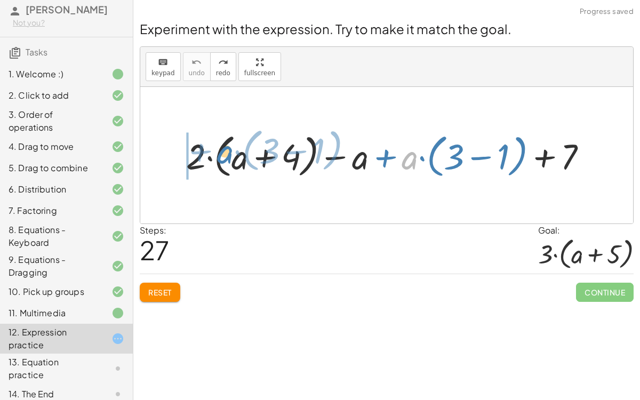
drag, startPoint x: 411, startPoint y: 159, endPoint x: 214, endPoint y: 156, distance: 196.8
click at [214, 156] on div at bounding box center [391, 155] width 420 height 52
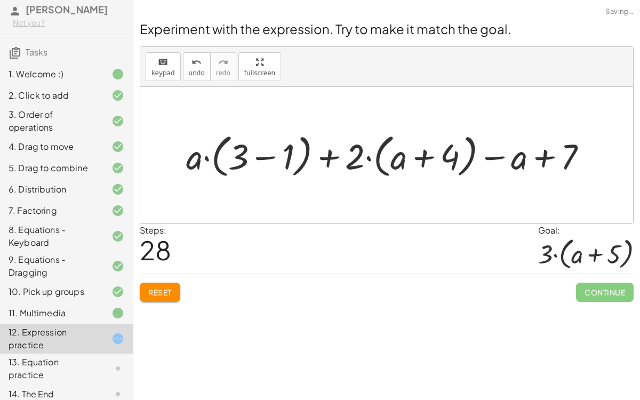
click at [242, 156] on div at bounding box center [391, 155] width 420 height 52
click at [258, 156] on div at bounding box center [391, 155] width 420 height 52
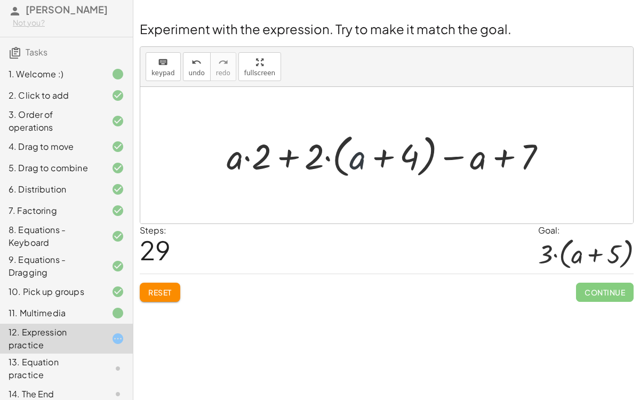
click at [348, 158] on div at bounding box center [390, 155] width 339 height 52
click at [327, 154] on div at bounding box center [390, 155] width 339 height 52
drag, startPoint x: 316, startPoint y: 155, endPoint x: 370, endPoint y: 156, distance: 53.3
click at [370, 156] on div at bounding box center [390, 155] width 339 height 52
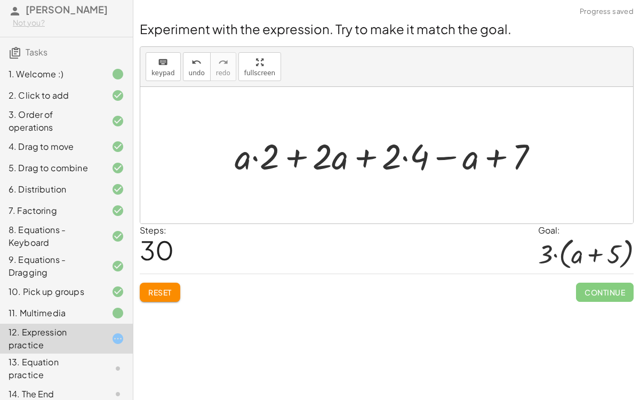
click at [403, 156] on div at bounding box center [390, 155] width 323 height 46
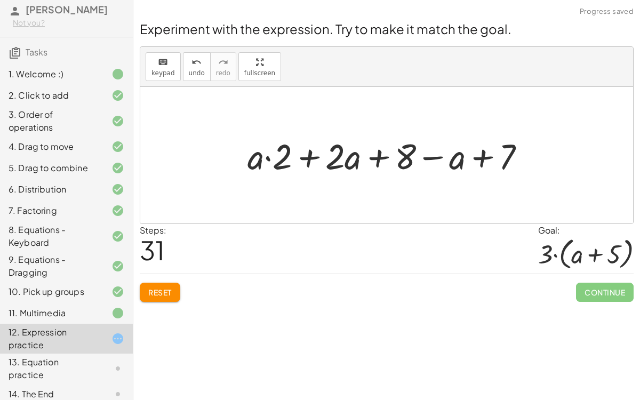
click at [267, 155] on div at bounding box center [390, 155] width 297 height 46
click at [264, 158] on div at bounding box center [390, 155] width 297 height 46
drag, startPoint x: 255, startPoint y: 158, endPoint x: 278, endPoint y: 156, distance: 23.0
click at [278, 156] on div at bounding box center [390, 155] width 297 height 46
drag, startPoint x: 279, startPoint y: 154, endPoint x: 242, endPoint y: 157, distance: 36.9
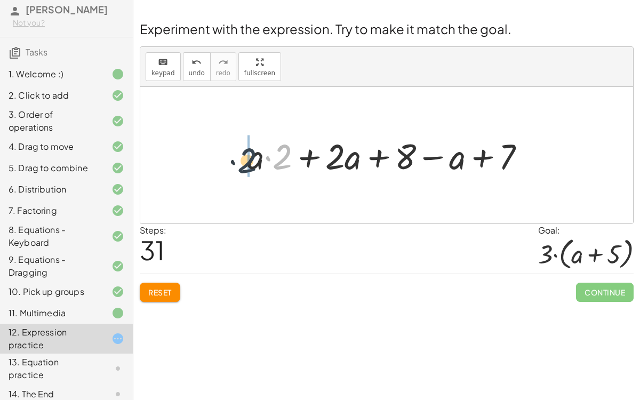
click at [242, 157] on div at bounding box center [390, 155] width 297 height 46
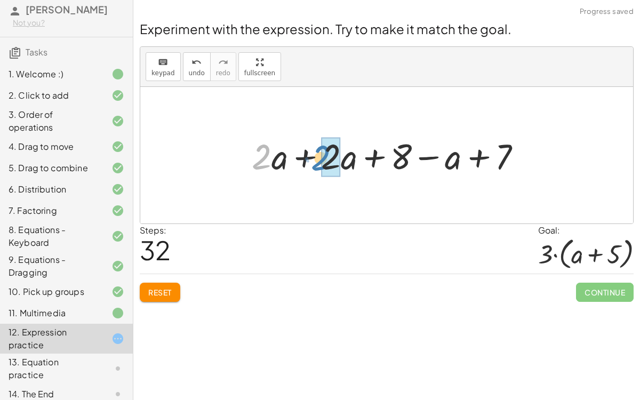
drag, startPoint x: 253, startPoint y: 158, endPoint x: 315, endPoint y: 158, distance: 61.3
click at [315, 158] on div at bounding box center [390, 155] width 289 height 46
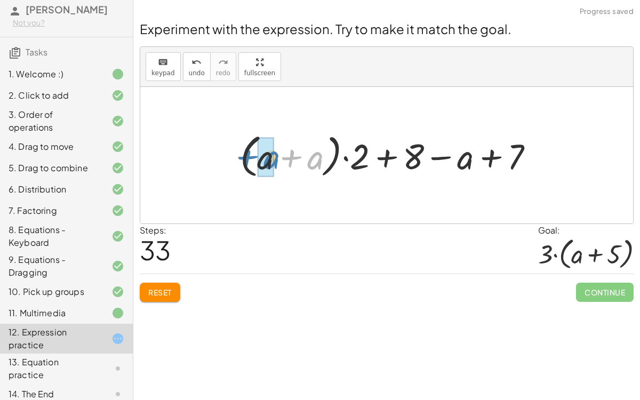
drag, startPoint x: 308, startPoint y: 156, endPoint x: 262, endPoint y: 155, distance: 46.4
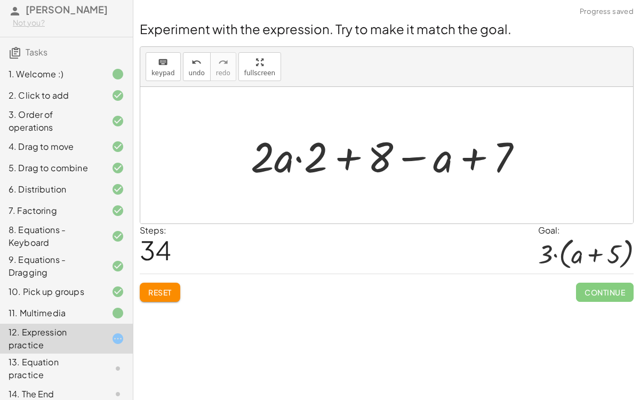
click at [302, 159] on div at bounding box center [390, 155] width 291 height 55
drag, startPoint x: 314, startPoint y: 160, endPoint x: 256, endPoint y: 159, distance: 58.1
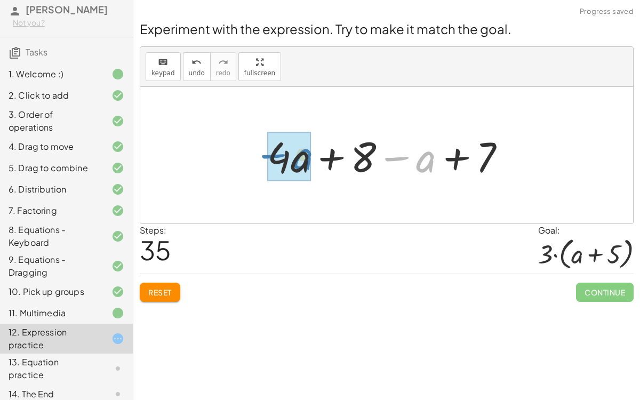
drag, startPoint x: 422, startPoint y: 156, endPoint x: 298, endPoint y: 152, distance: 124.9
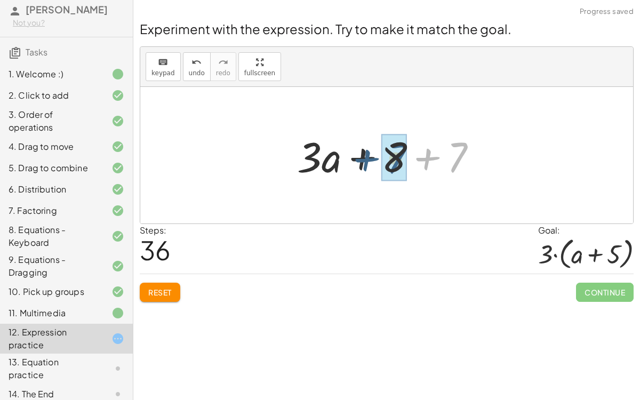
drag, startPoint x: 457, startPoint y: 148, endPoint x: 390, endPoint y: 149, distance: 66.7
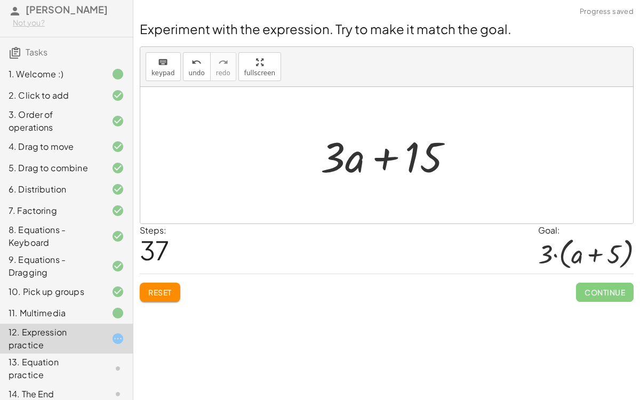
click at [380, 152] on div at bounding box center [390, 155] width 151 height 55
click at [354, 148] on div at bounding box center [390, 155] width 151 height 55
click at [353, 149] on div at bounding box center [390, 155] width 151 height 55
click at [419, 157] on div at bounding box center [390, 155] width 151 height 55
click at [155, 69] on span "keypad" at bounding box center [162, 72] width 23 height 7
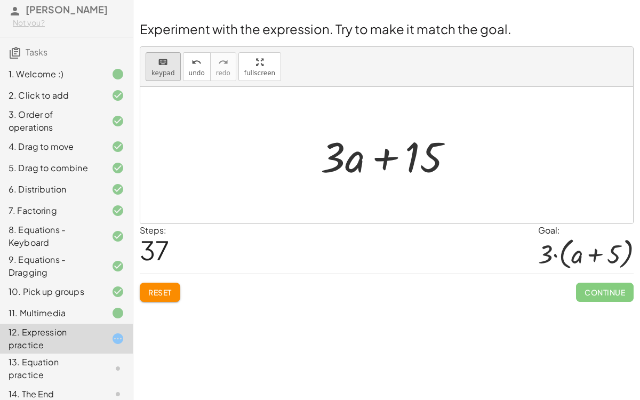
click at [164, 70] on span "keypad" at bounding box center [162, 72] width 23 height 7
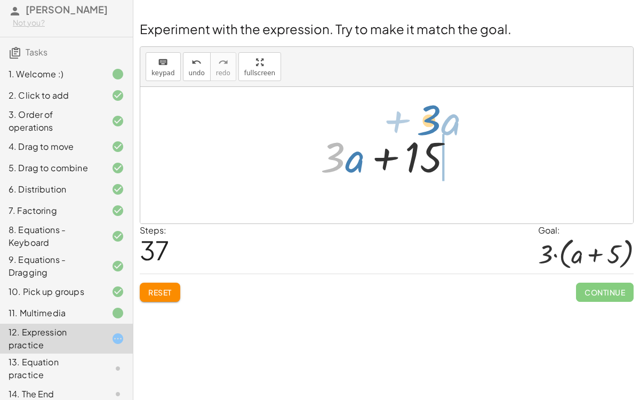
drag, startPoint x: 333, startPoint y: 154, endPoint x: 427, endPoint y: 114, distance: 101.8
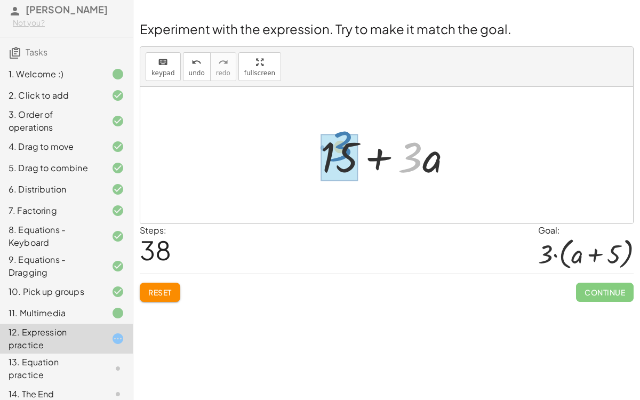
drag, startPoint x: 412, startPoint y: 152, endPoint x: 339, endPoint y: 140, distance: 73.5
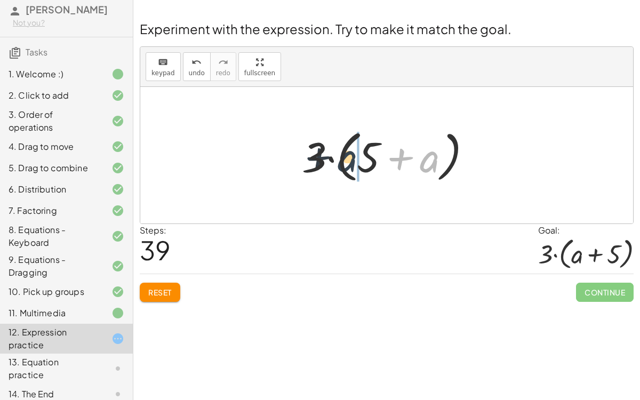
drag, startPoint x: 433, startPoint y: 164, endPoint x: 348, endPoint y: 164, distance: 84.8
click at [348, 164] on div at bounding box center [391, 155] width 189 height 61
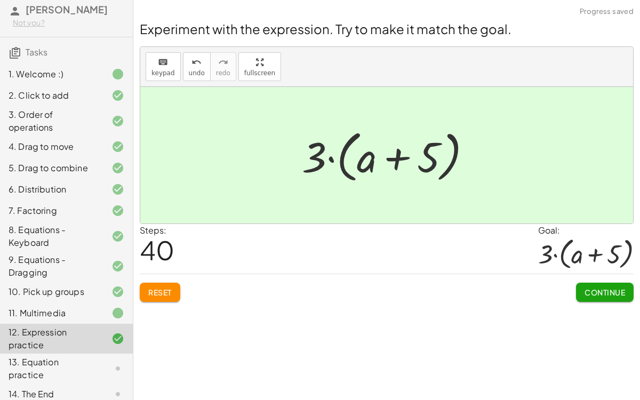
click at [581, 267] on div at bounding box center [585, 254] width 95 height 34
click at [591, 284] on button "Continue" at bounding box center [605, 292] width 58 height 19
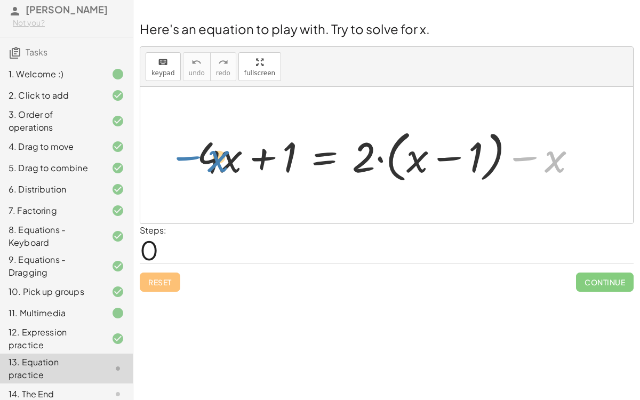
drag, startPoint x: 552, startPoint y: 161, endPoint x: 219, endPoint y: 159, distance: 332.3
click at [219, 159] on div at bounding box center [390, 155] width 399 height 61
click at [220, 159] on div at bounding box center [390, 155] width 399 height 61
click at [254, 156] on div at bounding box center [390, 155] width 399 height 61
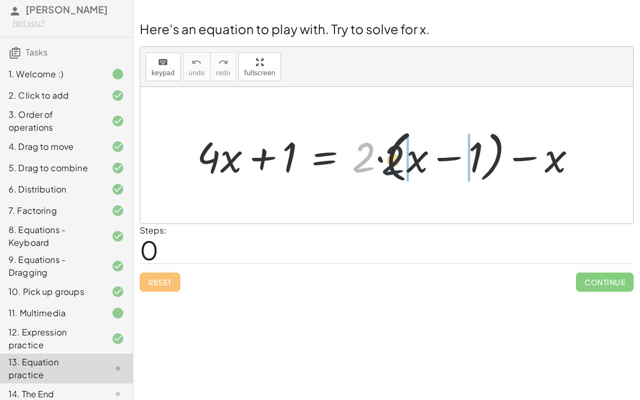
drag, startPoint x: 369, startPoint y: 158, endPoint x: 413, endPoint y: 161, distance: 44.3
click at [413, 161] on div at bounding box center [390, 155] width 399 height 61
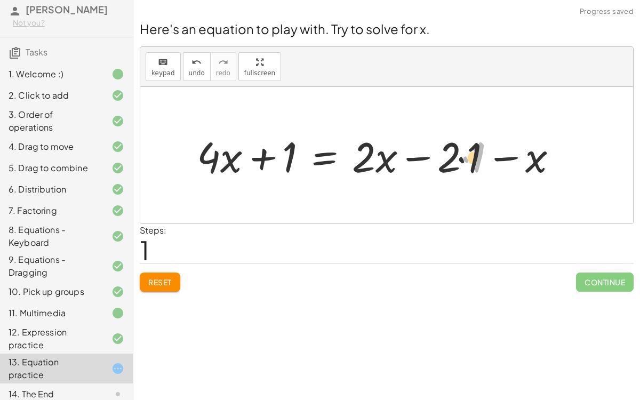
drag, startPoint x: 466, startPoint y: 155, endPoint x: 459, endPoint y: 156, distance: 7.0
click at [459, 156] on div at bounding box center [381, 155] width 380 height 55
click at [463, 156] on div at bounding box center [381, 155] width 380 height 55
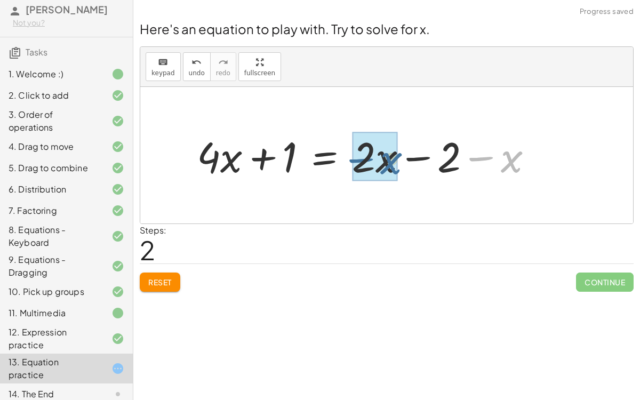
drag, startPoint x: 513, startPoint y: 157, endPoint x: 383, endPoint y: 157, distance: 129.1
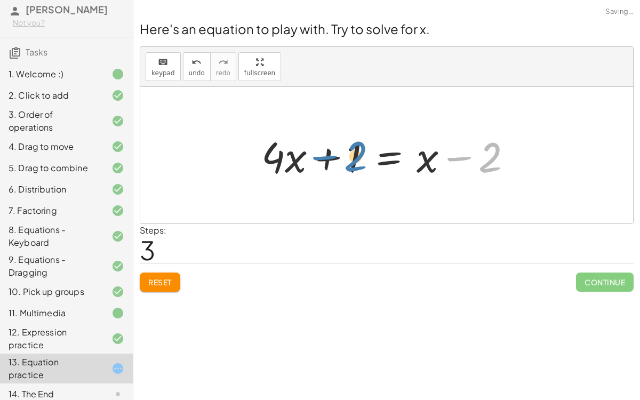
drag, startPoint x: 487, startPoint y: 163, endPoint x: 354, endPoint y: 162, distance: 133.3
click at [354, 162] on div at bounding box center [391, 155] width 270 height 55
drag, startPoint x: 271, startPoint y: 158, endPoint x: 429, endPoint y: 160, distance: 157.4
click at [429, 160] on div at bounding box center [391, 155] width 270 height 55
drag, startPoint x: 299, startPoint y: 156, endPoint x: 434, endPoint y: 151, distance: 135.0
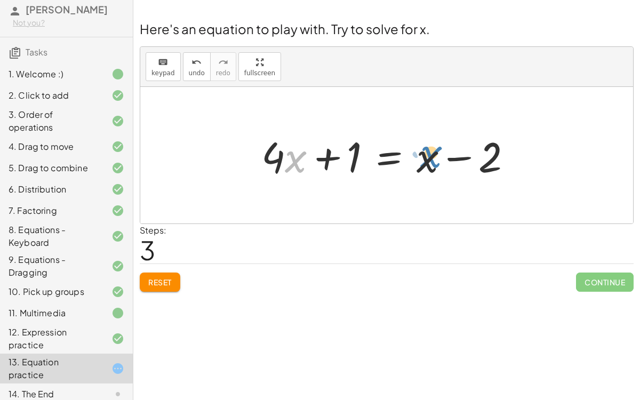
click at [434, 151] on div at bounding box center [391, 155] width 270 height 55
click at [377, 153] on div at bounding box center [391, 155] width 270 height 55
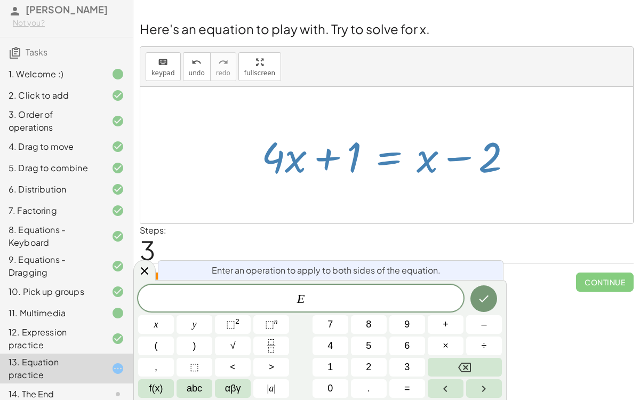
click at [378, 152] on div at bounding box center [391, 155] width 270 height 55
click at [483, 293] on icon "Done" at bounding box center [483, 298] width 13 height 13
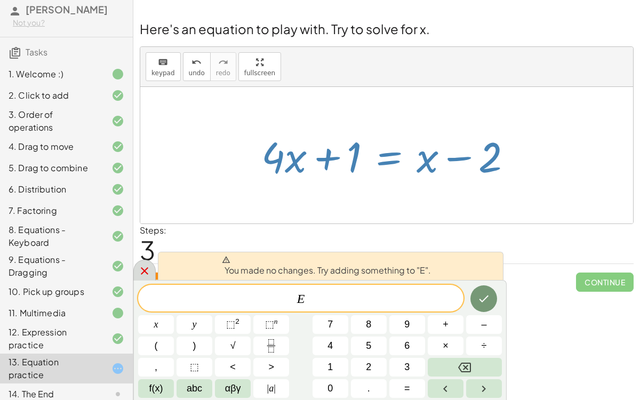
click at [148, 265] on icon at bounding box center [144, 271] width 13 height 13
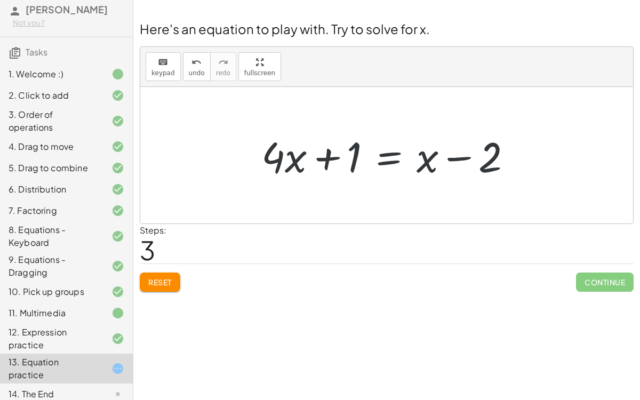
click at [350, 198] on div at bounding box center [386, 155] width 493 height 137
click at [455, 158] on div at bounding box center [391, 155] width 270 height 55
click at [392, 155] on div at bounding box center [391, 155] width 270 height 55
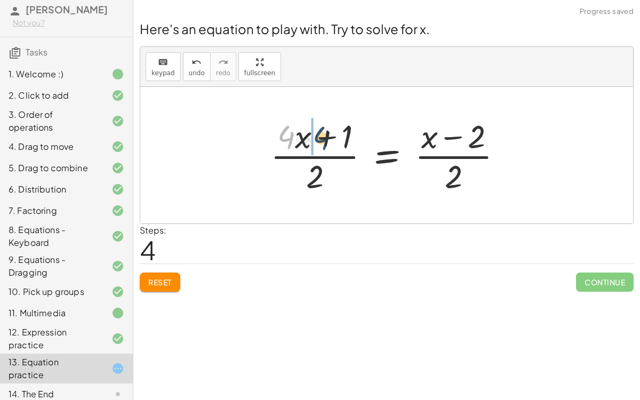
drag, startPoint x: 292, startPoint y: 135, endPoint x: 337, endPoint y: 135, distance: 44.8
click at [337, 135] on div at bounding box center [390, 155] width 251 height 82
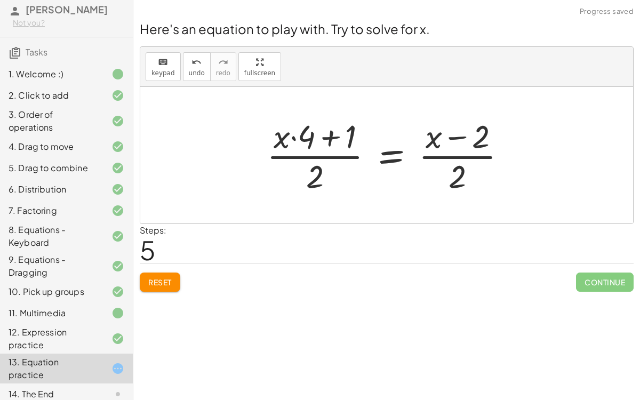
click at [291, 138] on div at bounding box center [390, 155] width 259 height 82
drag, startPoint x: 280, startPoint y: 142, endPoint x: 327, endPoint y: 137, distance: 47.2
click at [327, 137] on div at bounding box center [390, 155] width 259 height 82
click at [327, 137] on div at bounding box center [394, 155] width 251 height 82
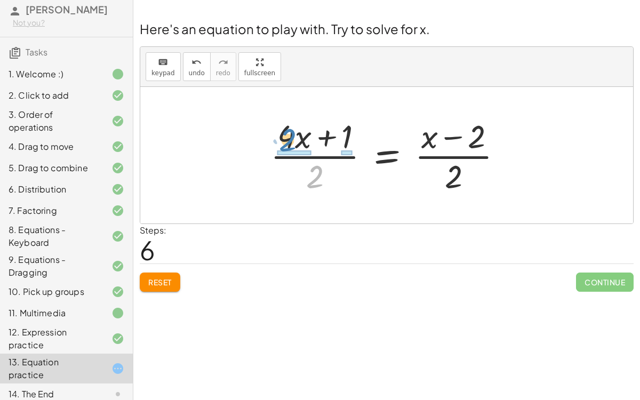
drag, startPoint x: 315, startPoint y: 174, endPoint x: 289, endPoint y: 138, distance: 45.1
click at [289, 138] on div at bounding box center [390, 155] width 251 height 82
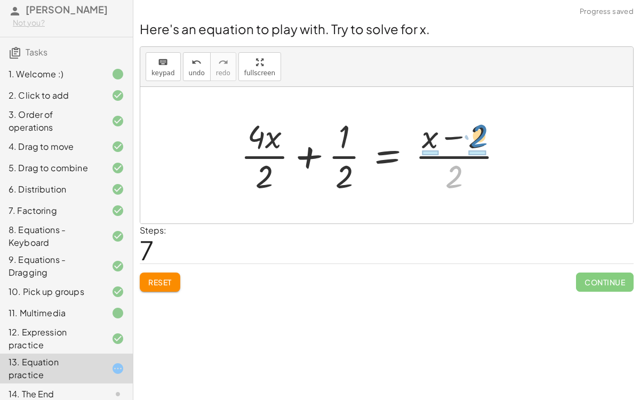
drag, startPoint x: 449, startPoint y: 179, endPoint x: 475, endPoint y: 140, distance: 47.0
click at [475, 140] on div at bounding box center [376, 155] width 282 height 82
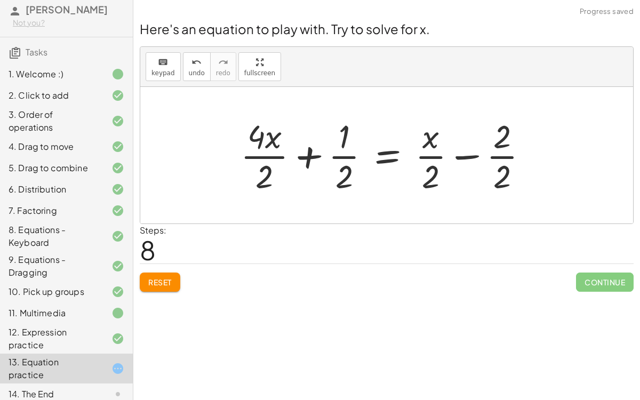
click at [502, 159] on div at bounding box center [388, 155] width 307 height 82
click at [502, 159] on div at bounding box center [380, 155] width 290 height 82
click at [271, 159] on div at bounding box center [380, 155] width 290 height 82
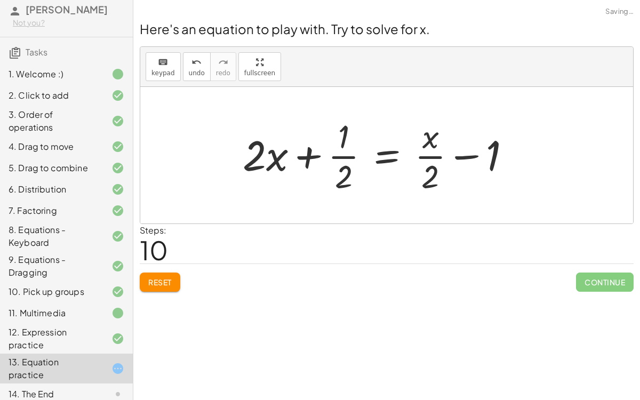
click at [335, 158] on div at bounding box center [380, 155] width 287 height 82
click at [339, 156] on div at bounding box center [380, 155] width 287 height 82
drag, startPoint x: 340, startPoint y: 169, endPoint x: 347, endPoint y: 174, distance: 8.7
click at [347, 174] on div at bounding box center [380, 155] width 287 height 82
drag, startPoint x: 348, startPoint y: 134, endPoint x: 268, endPoint y: 156, distance: 82.9
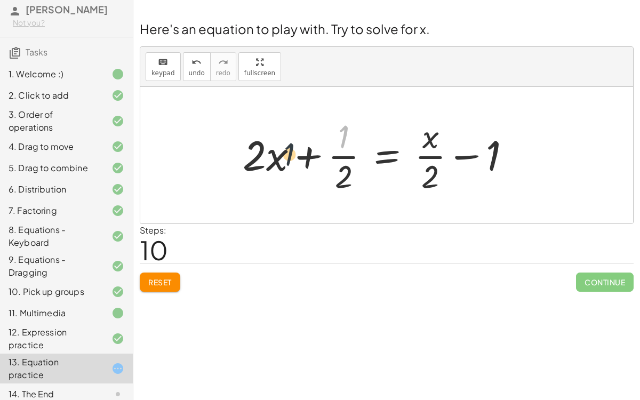
click at [268, 156] on div at bounding box center [380, 155] width 287 height 82
click at [305, 160] on div at bounding box center [380, 155] width 287 height 82
click at [310, 157] on div at bounding box center [380, 155] width 287 height 82
click at [436, 159] on div at bounding box center [380, 155] width 287 height 82
drag, startPoint x: 496, startPoint y: 154, endPoint x: 423, endPoint y: 157, distance: 72.6
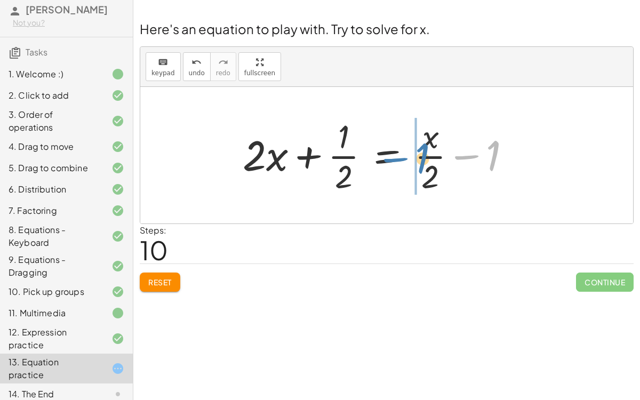
click at [423, 157] on div at bounding box center [380, 155] width 287 height 82
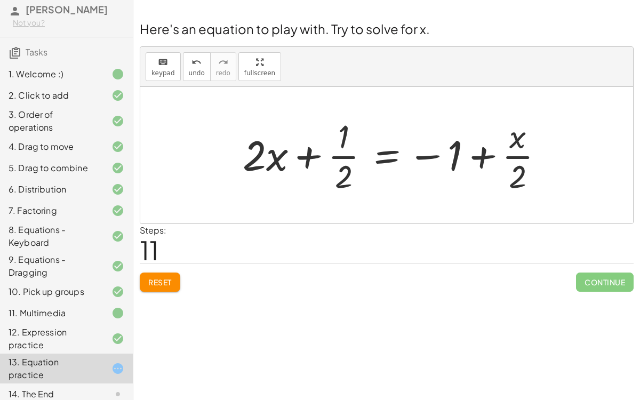
click at [505, 158] on div at bounding box center [397, 155] width 320 height 82
click at [193, 66] on icon "undo" at bounding box center [196, 62] width 10 height 13
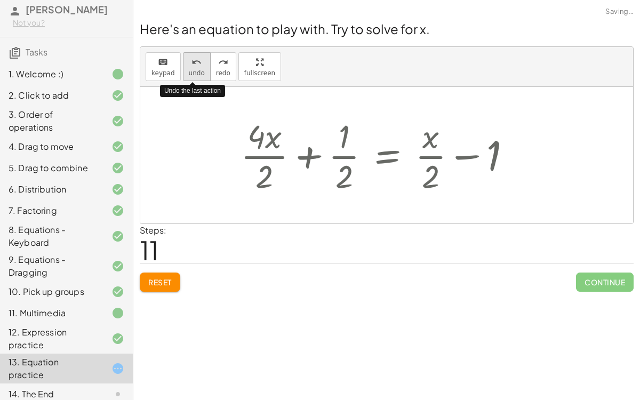
click at [193, 66] on icon "undo" at bounding box center [196, 62] width 10 height 13
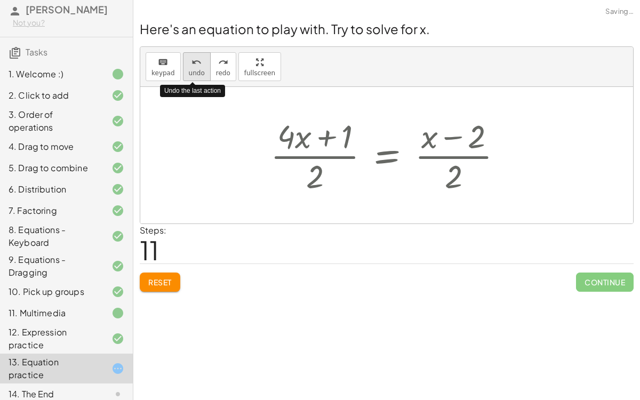
click at [193, 66] on icon "undo" at bounding box center [196, 62] width 10 height 13
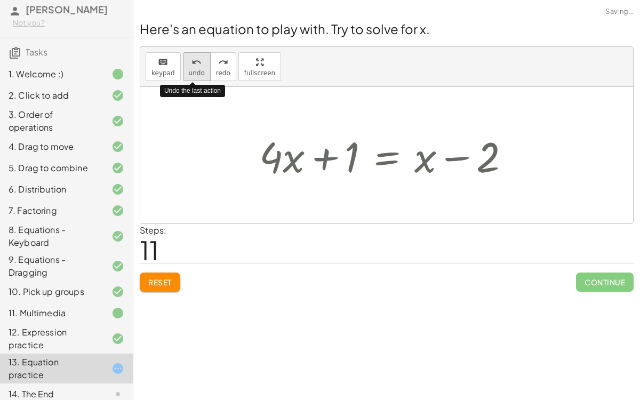
click at [193, 66] on icon "undo" at bounding box center [196, 62] width 10 height 13
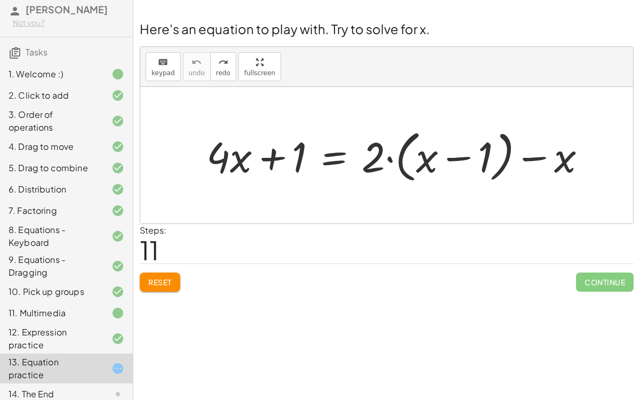
click at [533, 156] on div at bounding box center [400, 155] width 399 height 61
drag, startPoint x: 562, startPoint y: 152, endPoint x: 423, endPoint y: 149, distance: 138.7
click at [423, 149] on div at bounding box center [400, 155] width 399 height 61
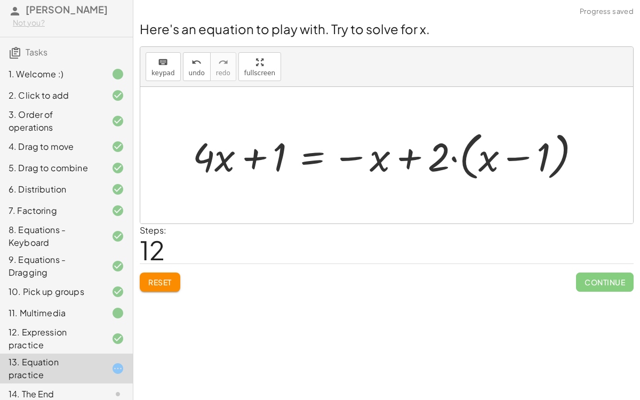
click at [408, 150] on div at bounding box center [390, 155] width 407 height 58
click at [485, 163] on div at bounding box center [390, 155] width 407 height 58
drag, startPoint x: 434, startPoint y: 159, endPoint x: 492, endPoint y: 159, distance: 58.1
click at [492, 159] on div at bounding box center [390, 155] width 407 height 58
click at [527, 156] on div at bounding box center [382, 155] width 390 height 52
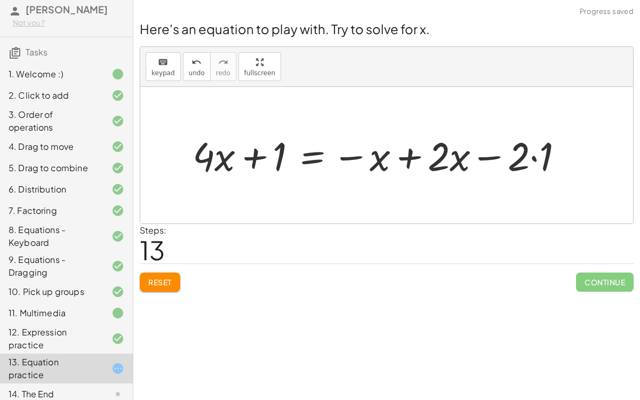
click at [530, 156] on div at bounding box center [382, 155] width 390 height 52
click at [402, 156] on div at bounding box center [370, 155] width 366 height 52
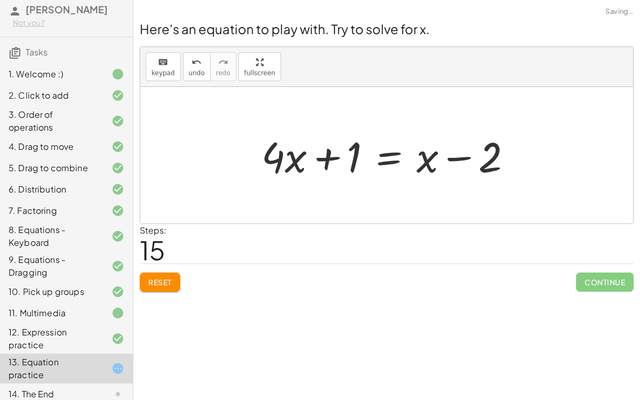
click at [319, 157] on div at bounding box center [391, 155] width 270 height 55
drag, startPoint x: 292, startPoint y: 163, endPoint x: 359, endPoint y: 157, distance: 67.5
click at [359, 157] on div at bounding box center [391, 155] width 270 height 55
click at [295, 162] on div at bounding box center [391, 155] width 270 height 55
click at [300, 162] on div at bounding box center [391, 155] width 270 height 55
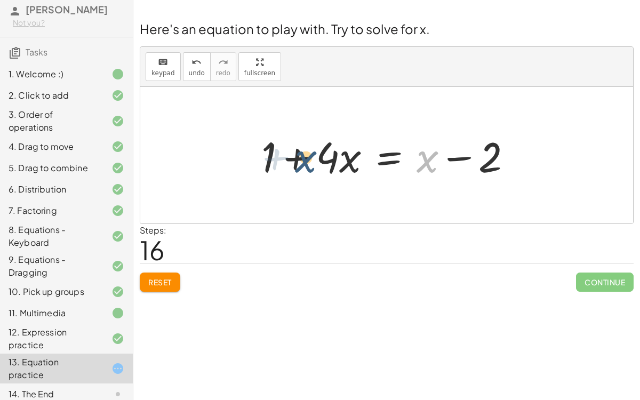
drag, startPoint x: 428, startPoint y: 166, endPoint x: 368, endPoint y: 163, distance: 60.4
click at [368, 163] on div at bounding box center [391, 155] width 270 height 55
click at [388, 167] on div at bounding box center [391, 155] width 270 height 55
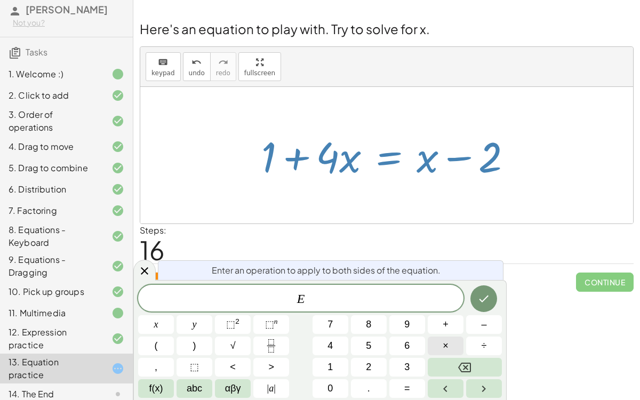
click at [442, 309] on button "×" at bounding box center [446, 346] width 36 height 19
click at [335, 309] on button "4" at bounding box center [331, 346] width 36 height 19
click at [455, 309] on button "+" at bounding box center [446, 324] width 36 height 19
click at [369, 309] on span "2" at bounding box center [368, 367] width 5 height 14
click at [478, 301] on icon "Done" at bounding box center [483, 298] width 13 height 13
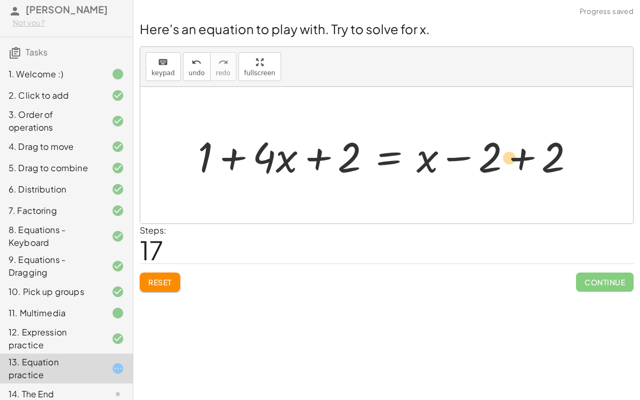
drag, startPoint x: 560, startPoint y: 155, endPoint x: 517, endPoint y: 155, distance: 42.7
click at [517, 155] on div at bounding box center [391, 155] width 396 height 55
drag, startPoint x: 560, startPoint y: 145, endPoint x: 503, endPoint y: 152, distance: 57.0
click at [503, 152] on div at bounding box center [391, 155] width 396 height 55
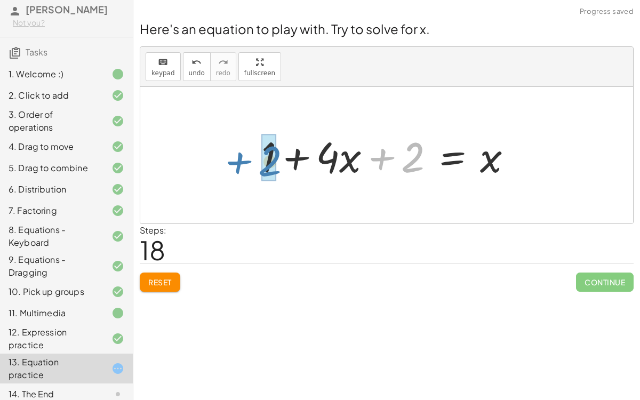
drag, startPoint x: 412, startPoint y: 153, endPoint x: 269, endPoint y: 156, distance: 143.0
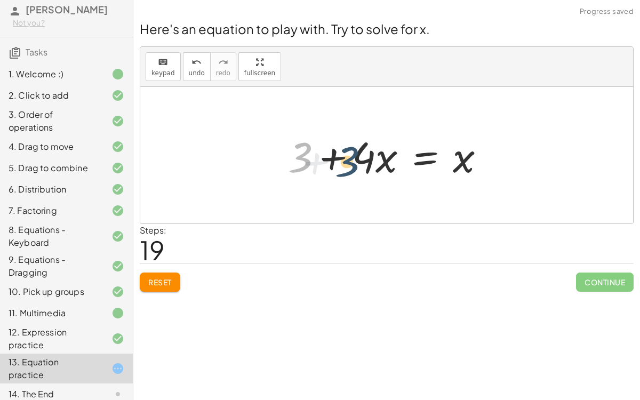
drag, startPoint x: 309, startPoint y: 157, endPoint x: 393, endPoint y: 162, distance: 84.4
click at [393, 162] on div at bounding box center [391, 155] width 217 height 55
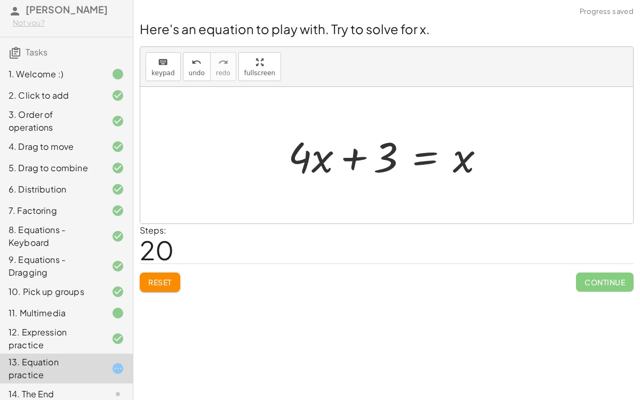
click at [345, 163] on div at bounding box center [391, 155] width 217 height 55
click at [445, 164] on div at bounding box center [391, 155] width 217 height 55
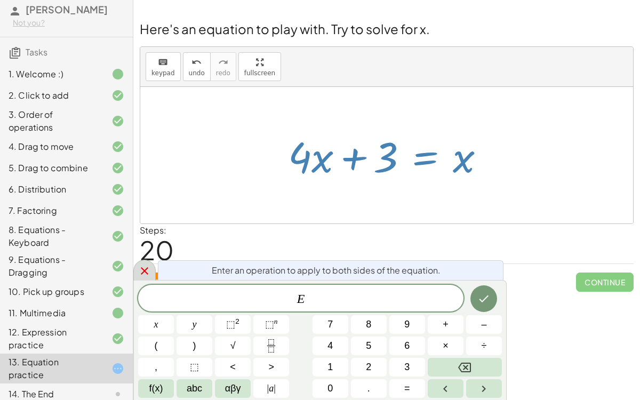
click at [142, 267] on icon at bounding box center [144, 271] width 13 height 13
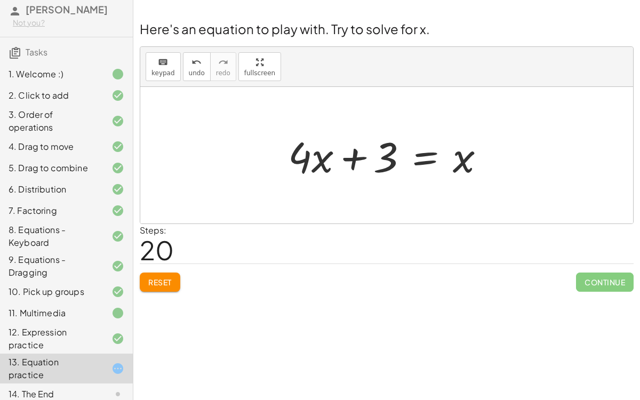
click at [342, 254] on div "Steps: 20" at bounding box center [387, 243] width 494 height 39
click at [423, 157] on div at bounding box center [391, 155] width 217 height 55
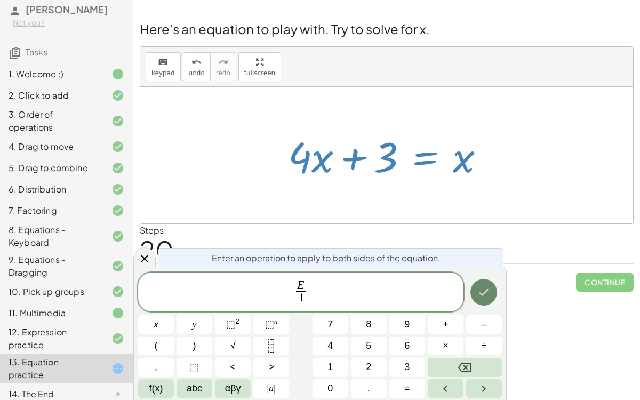
click at [487, 292] on icon "Done" at bounding box center [483, 292] width 13 height 13
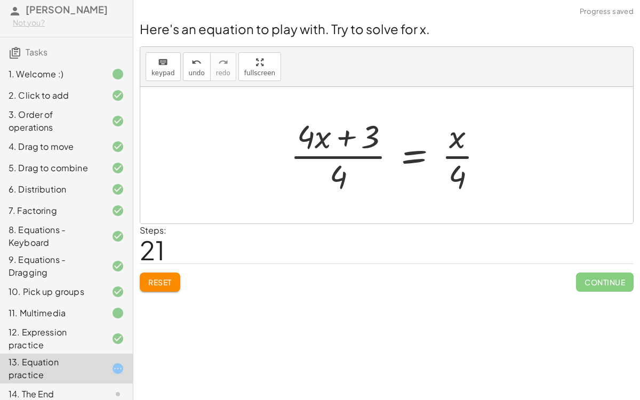
click at [458, 151] on div at bounding box center [391, 155] width 212 height 82
click at [196, 73] on span "undo" at bounding box center [197, 72] width 16 height 7
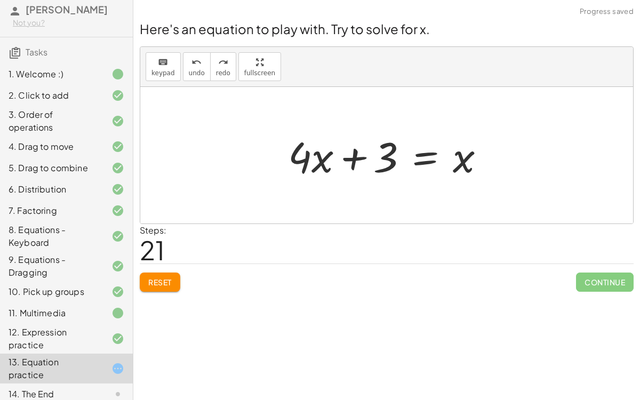
click at [348, 152] on div at bounding box center [391, 155] width 217 height 55
drag, startPoint x: 324, startPoint y: 153, endPoint x: 342, endPoint y: 148, distance: 18.6
click at [342, 148] on div at bounding box center [391, 155] width 217 height 55
click at [367, 155] on div at bounding box center [391, 155] width 217 height 55
click at [387, 159] on div at bounding box center [391, 155] width 217 height 55
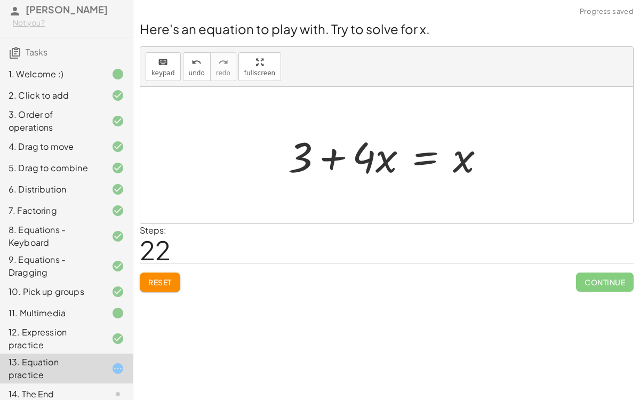
click at [420, 160] on div at bounding box center [391, 155] width 217 height 55
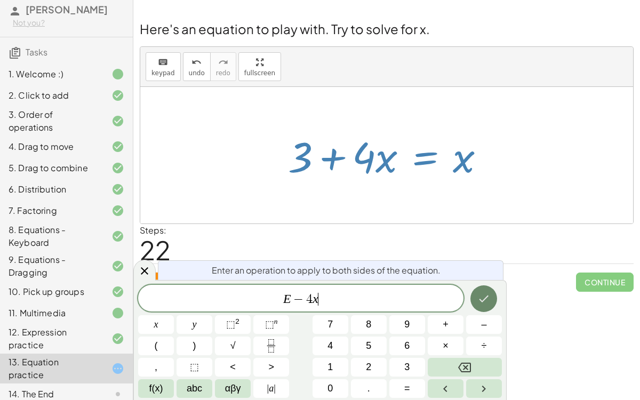
click at [479, 295] on icon "Done" at bounding box center [483, 298] width 13 height 13
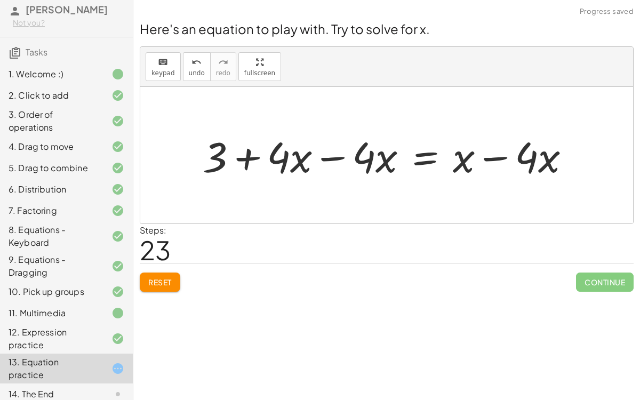
click at [494, 156] on div at bounding box center [390, 155] width 387 height 55
click at [337, 156] on div at bounding box center [370, 155] width 346 height 55
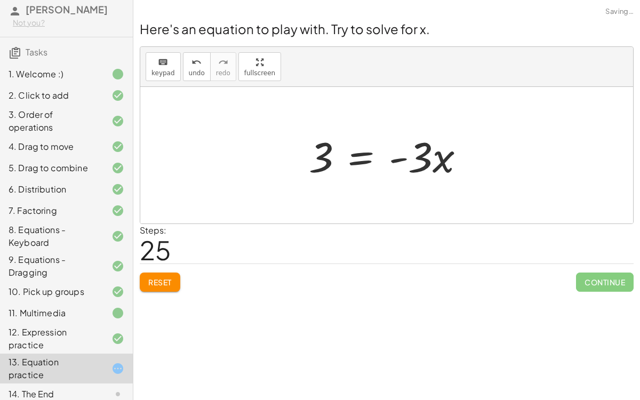
click at [418, 157] on div at bounding box center [390, 155] width 175 height 55
click at [362, 163] on div at bounding box center [390, 155] width 175 height 55
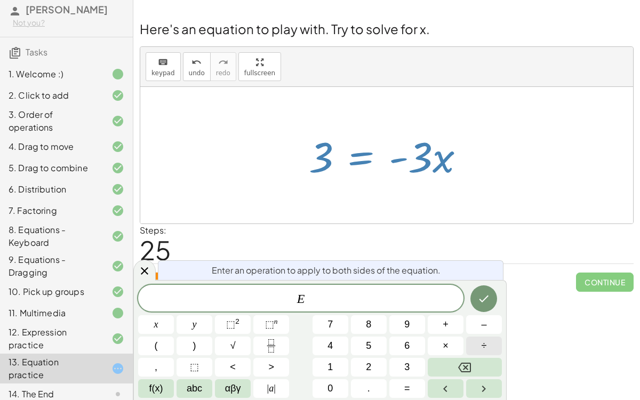
click at [485, 309] on span "÷" at bounding box center [484, 346] width 5 height 14
click at [473, 302] on button "Done" at bounding box center [483, 298] width 27 height 27
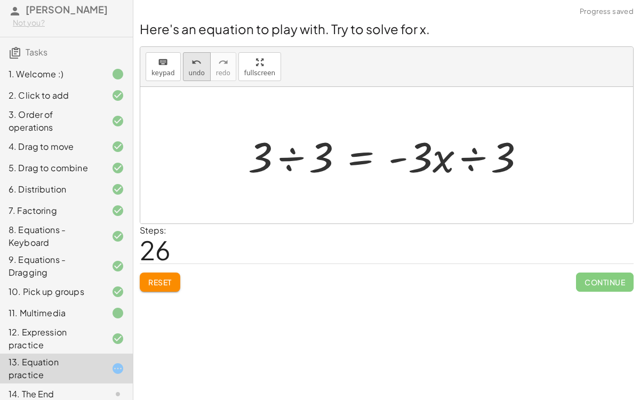
click at [189, 64] on div "undo" at bounding box center [197, 61] width 16 height 13
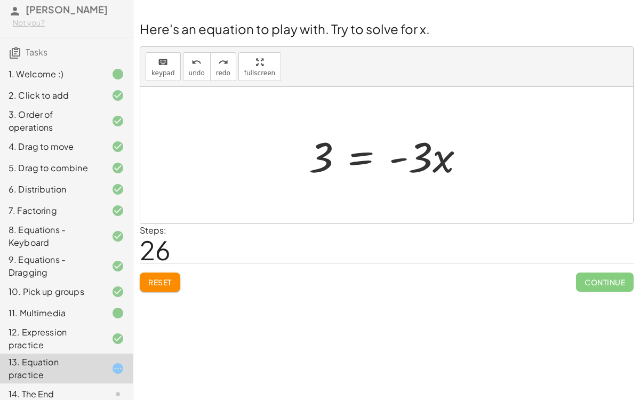
click at [357, 143] on div at bounding box center [390, 155] width 175 height 55
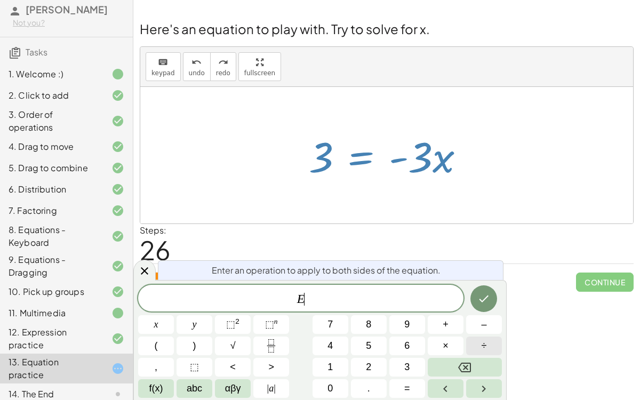
click at [482, 309] on span "÷" at bounding box center [484, 346] width 5 height 14
click at [487, 289] on button "Done" at bounding box center [483, 298] width 27 height 27
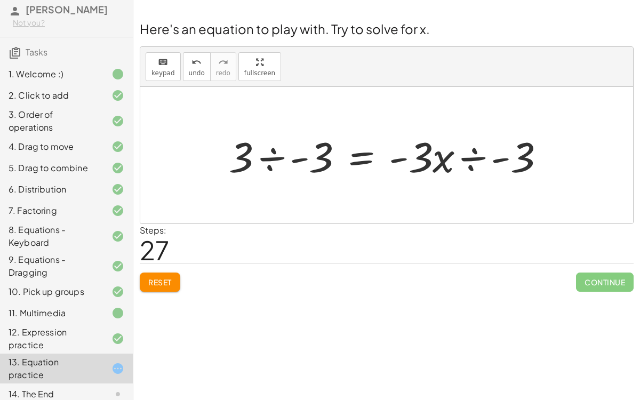
click at [276, 157] on div at bounding box center [390, 155] width 335 height 55
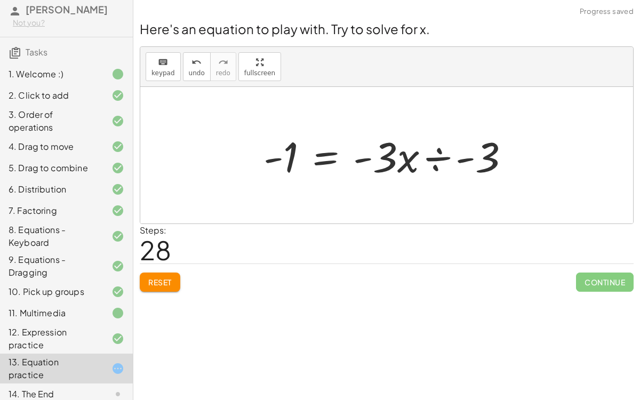
click at [411, 156] on div at bounding box center [390, 155] width 265 height 55
click at [423, 155] on div at bounding box center [390, 155] width 265 height 55
click at [430, 156] on div at bounding box center [381, 155] width 247 height 82
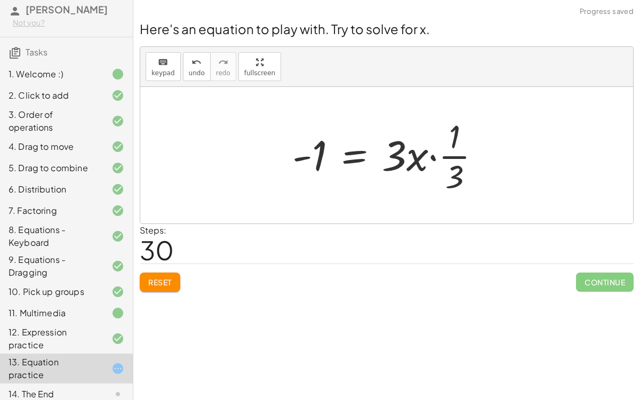
click at [392, 153] on div at bounding box center [390, 155] width 207 height 82
click at [422, 157] on div at bounding box center [390, 155] width 207 height 82
